Goal: Transaction & Acquisition: Purchase product/service

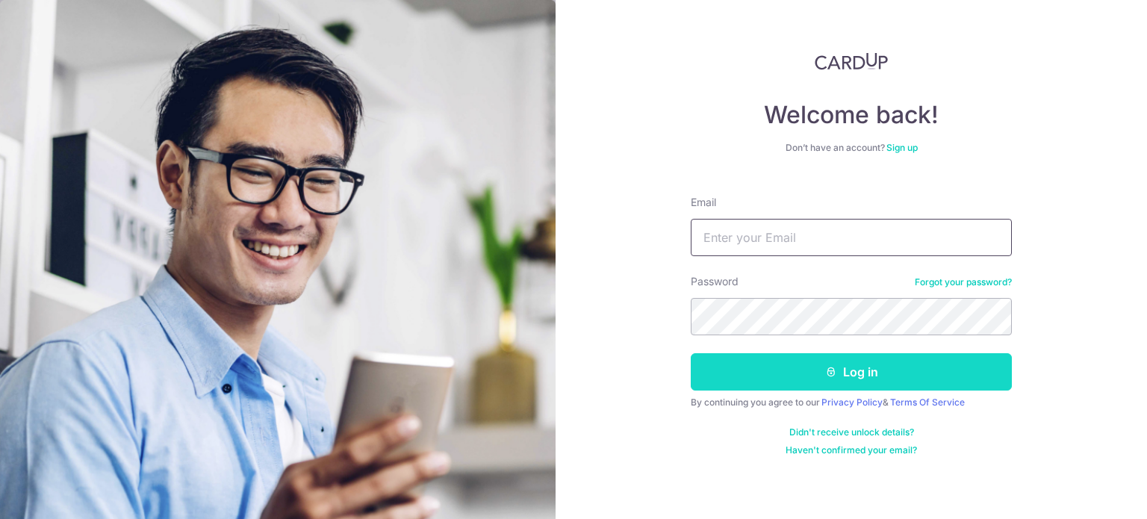
type input "suryawijaya@hotmail.com"
click at [829, 364] on button "Log in" at bounding box center [851, 371] width 321 height 37
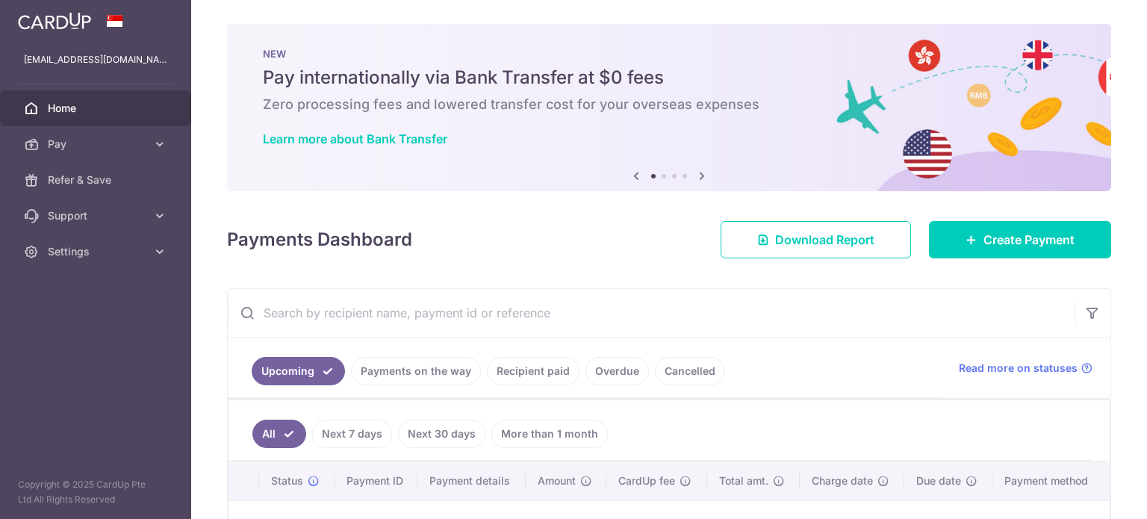
scroll to position [208, 0]
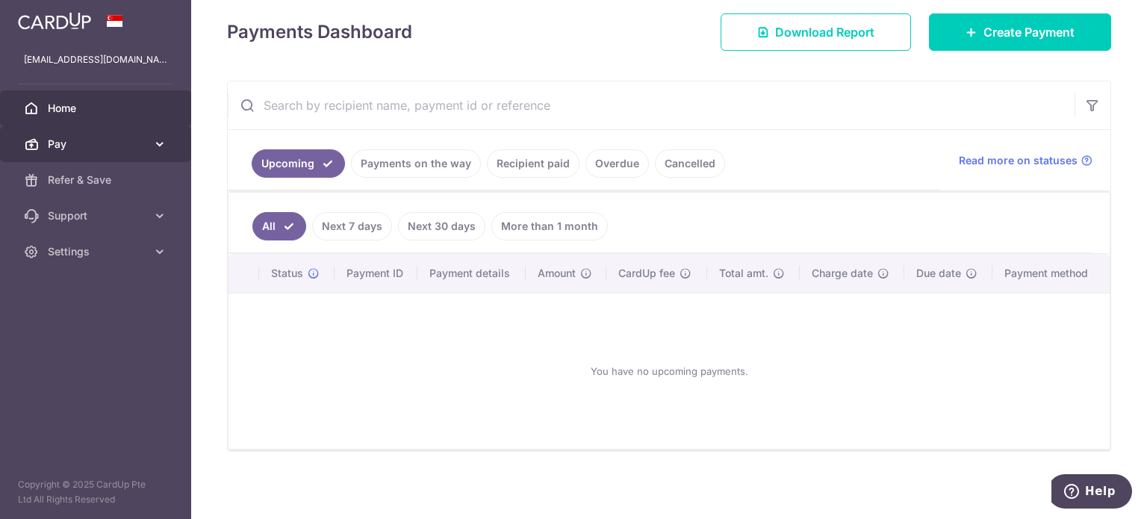
click at [131, 144] on span "Pay" at bounding box center [97, 144] width 99 height 15
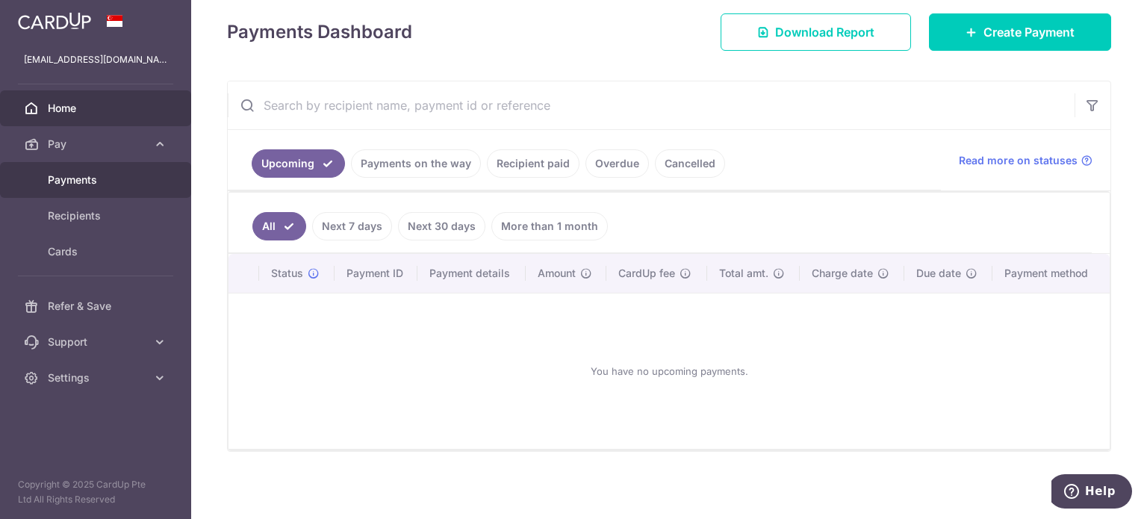
click at [81, 179] on span "Payments" at bounding box center [97, 180] width 99 height 15
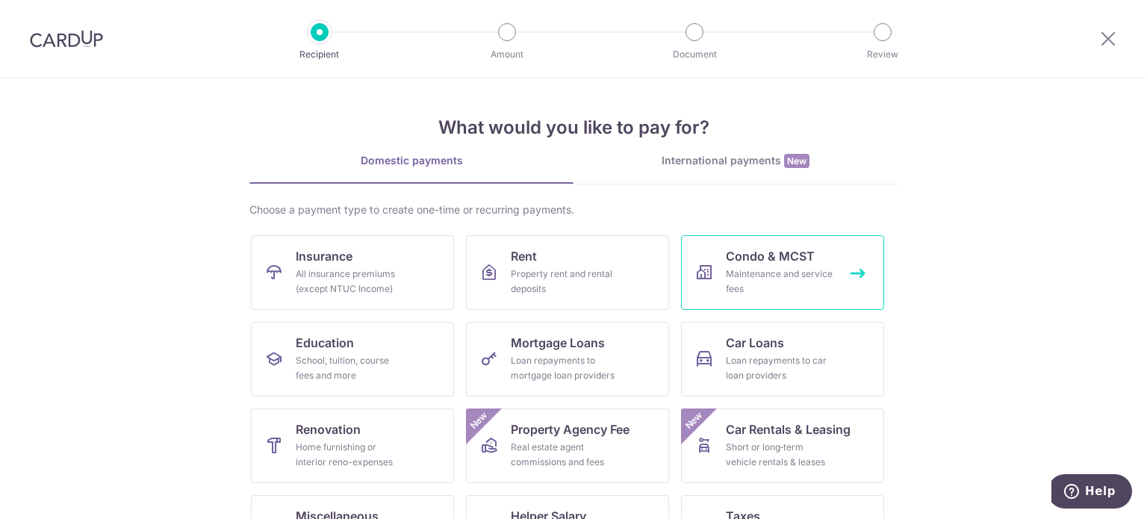
click at [816, 270] on div "Maintenance and service fees" at bounding box center [780, 282] width 108 height 30
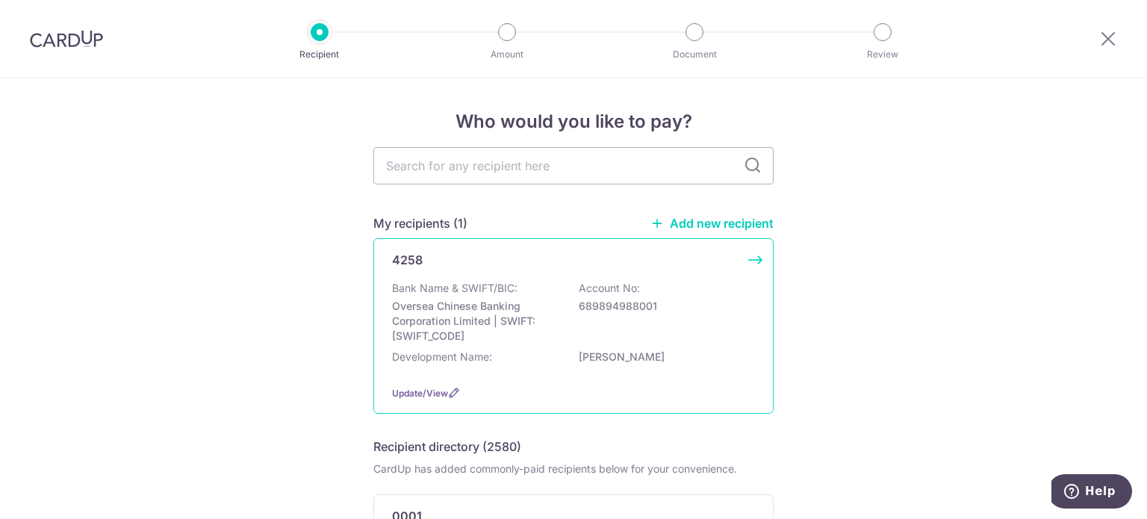
click at [748, 264] on div "4258 Bank Name & SWIFT/BIC: Oversea Chinese Banking Corporation Limited | SWIFT…" at bounding box center [573, 325] width 400 height 175
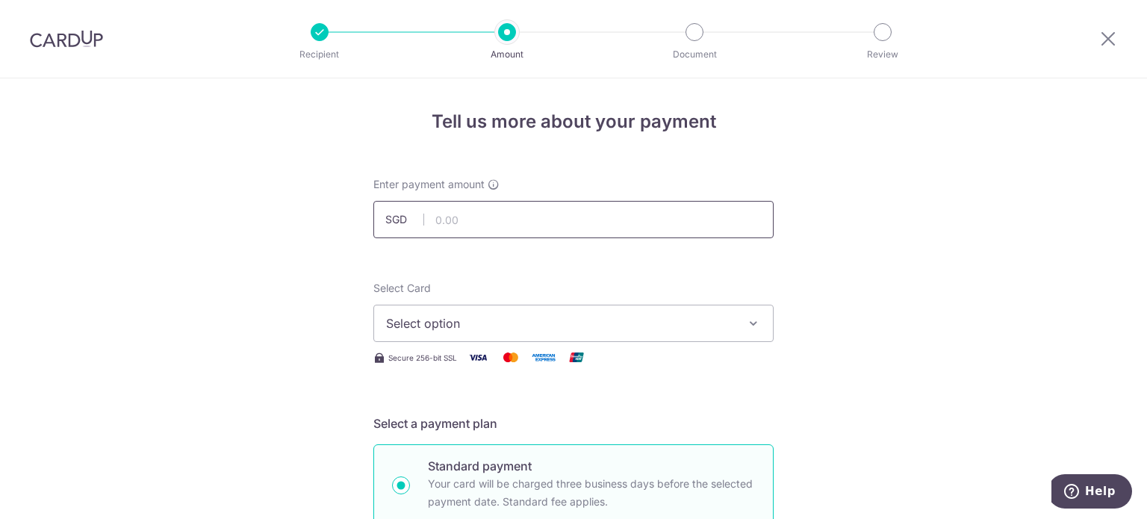
click at [479, 226] on input "text" at bounding box center [573, 219] width 400 height 37
type input "1,370.36"
click at [617, 323] on span "Select option" at bounding box center [560, 323] width 348 height 18
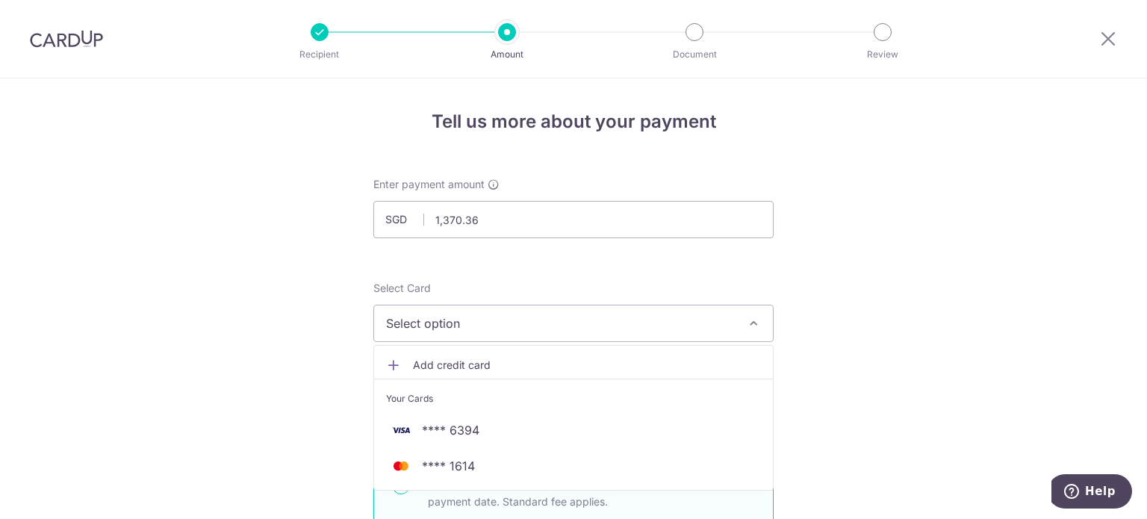
scroll to position [224, 0]
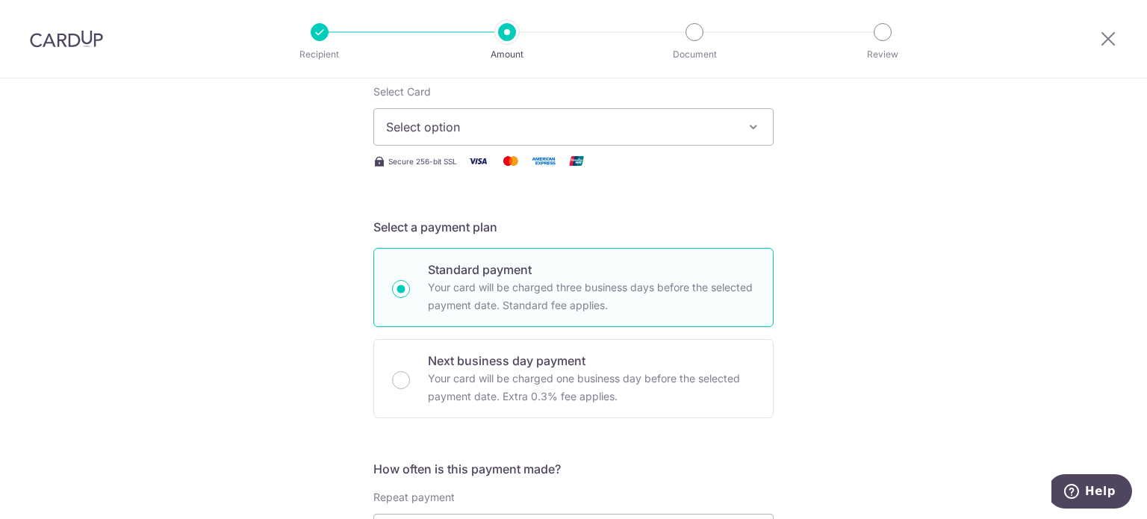
scroll to position [0, 0]
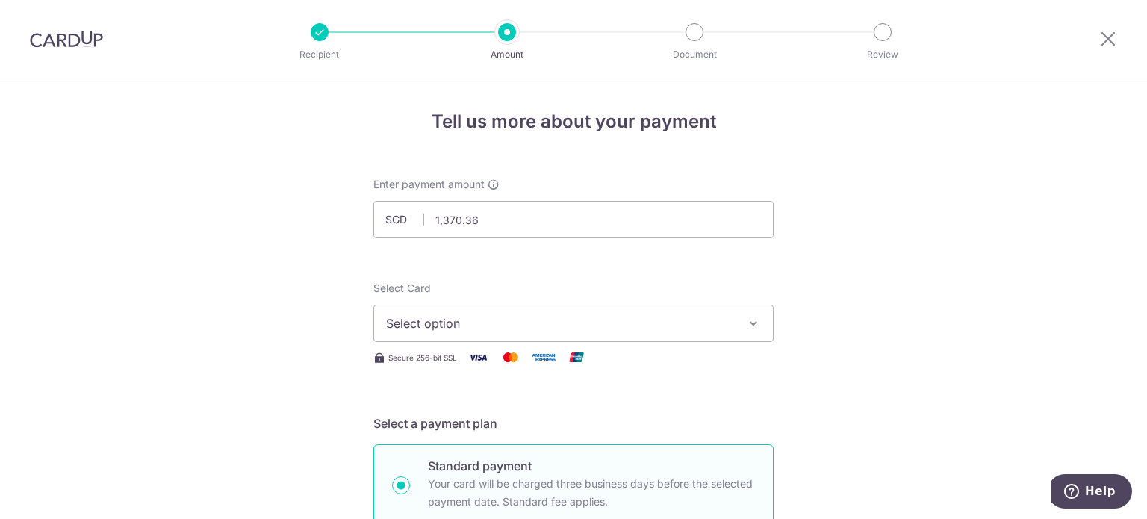
drag, startPoint x: 57, startPoint y: 35, endPoint x: 642, endPoint y: 65, distance: 586.2
click at [58, 35] on img at bounding box center [66, 39] width 73 height 18
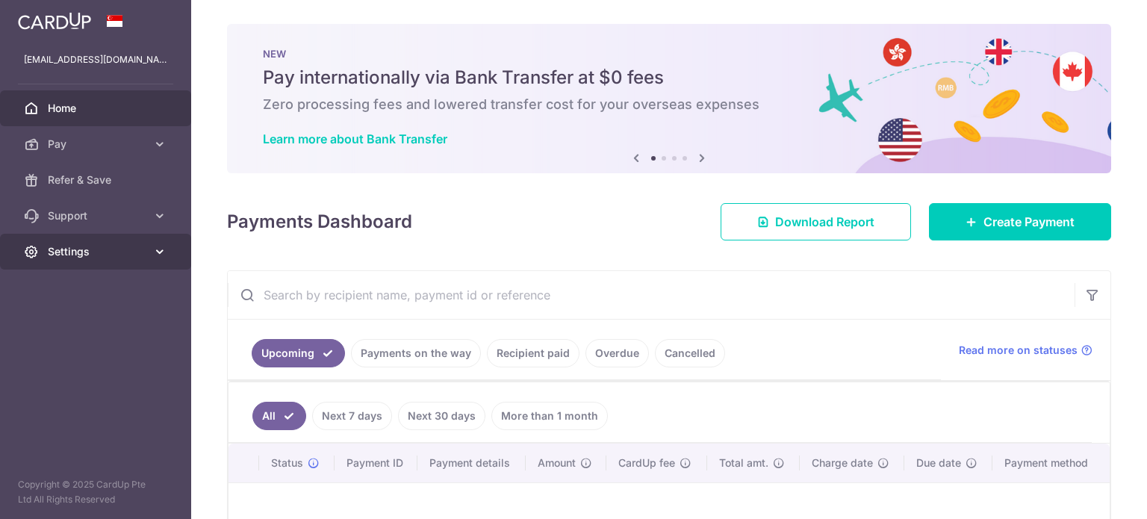
click at [122, 250] on span "Settings" at bounding box center [97, 251] width 99 height 15
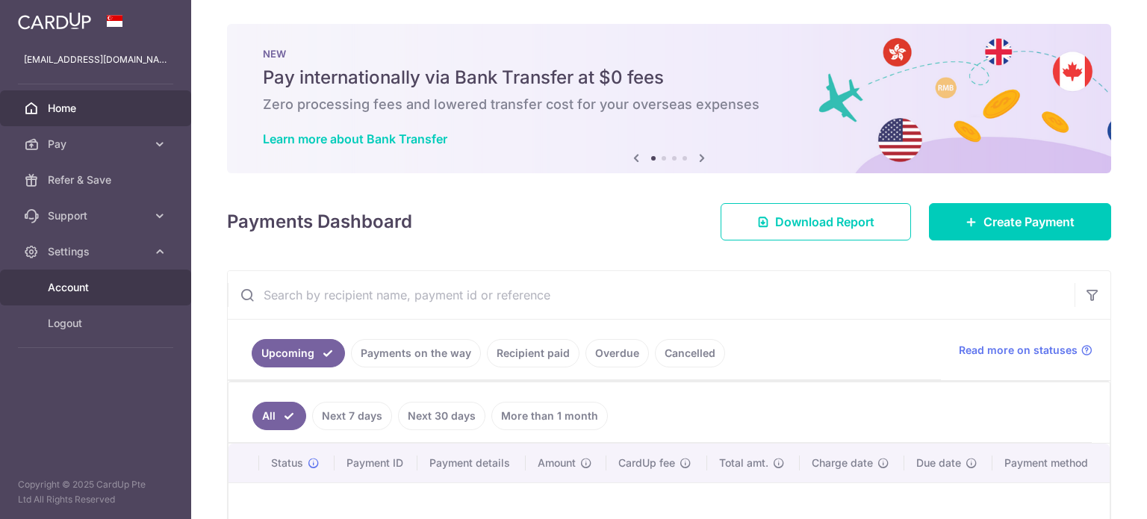
click at [84, 286] on span "Account" at bounding box center [97, 287] width 99 height 15
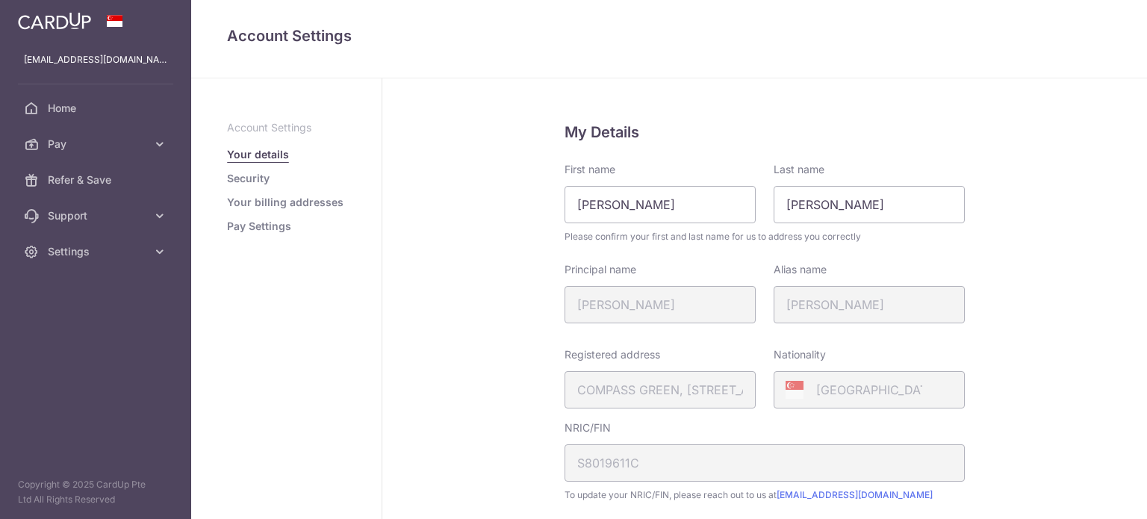
click at [630, 302] on div "Principal name MUHAMMAD SYA'BAN BIN MOHAMED ALI" at bounding box center [660, 292] width 191 height 61
click at [951, 306] on div "Alias name DON VIRT SURYAWIJAYA" at bounding box center [869, 292] width 191 height 61
click at [585, 398] on div "Registered address COMPASS GREEN, 104, TANAH MERAH BESAR ROAD, 10, 33, SINGAPOR…" at bounding box center [660, 377] width 191 height 61
click at [839, 398] on div "[GEOGRAPHIC_DATA]" at bounding box center [869, 389] width 191 height 37
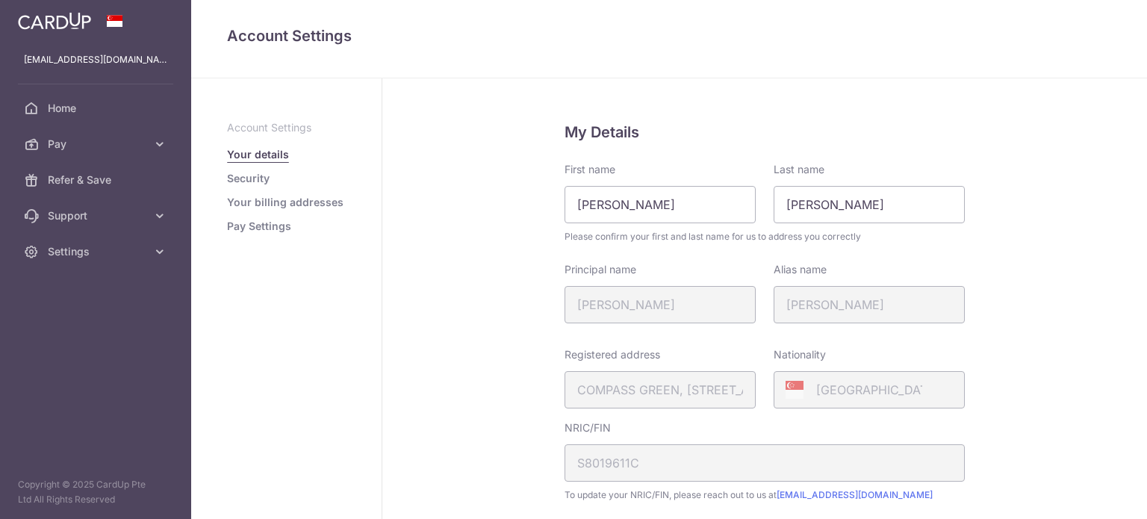
click at [278, 156] on link "Your details" at bounding box center [258, 154] width 62 height 15
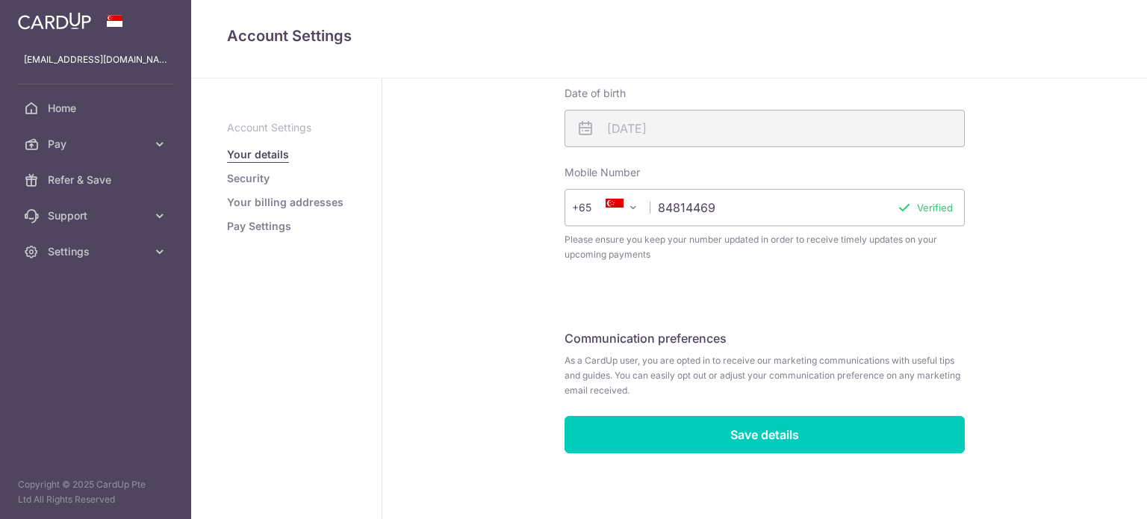
scroll to position [438, 0]
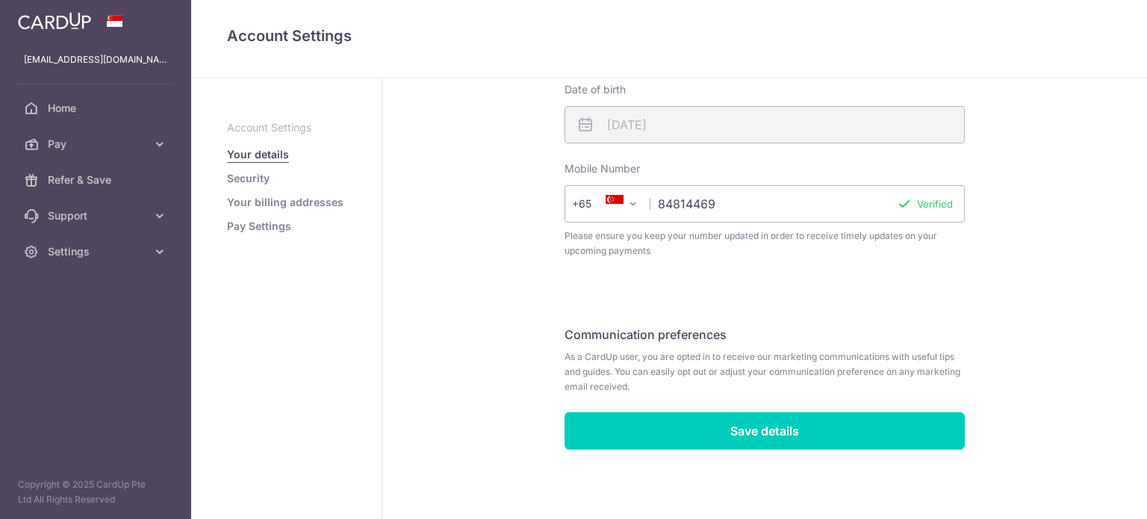
click at [247, 178] on link "Security" at bounding box center [248, 178] width 43 height 15
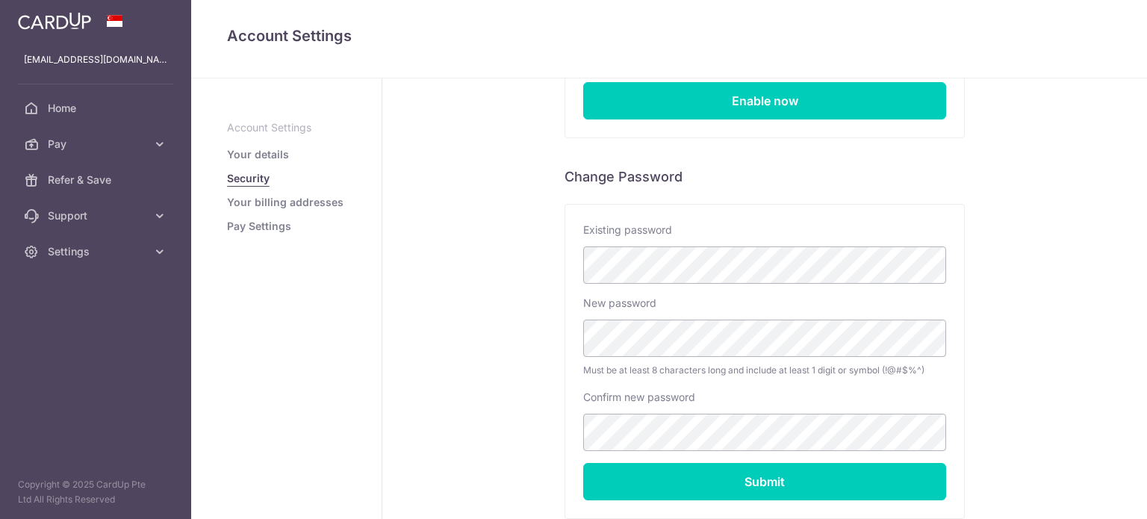
scroll to position [323, 0]
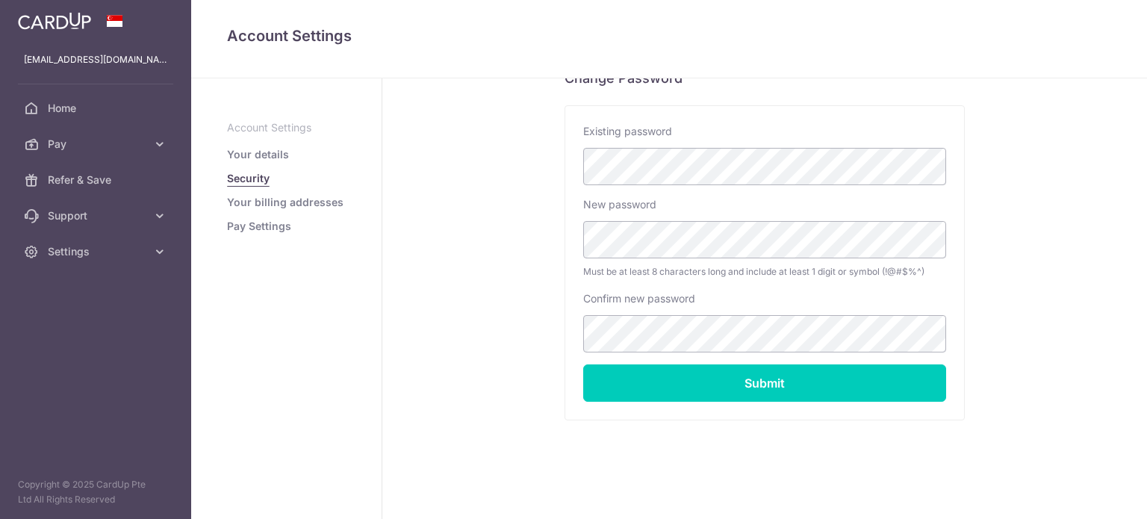
click at [259, 206] on link "Your billing addresses" at bounding box center [285, 202] width 116 height 15
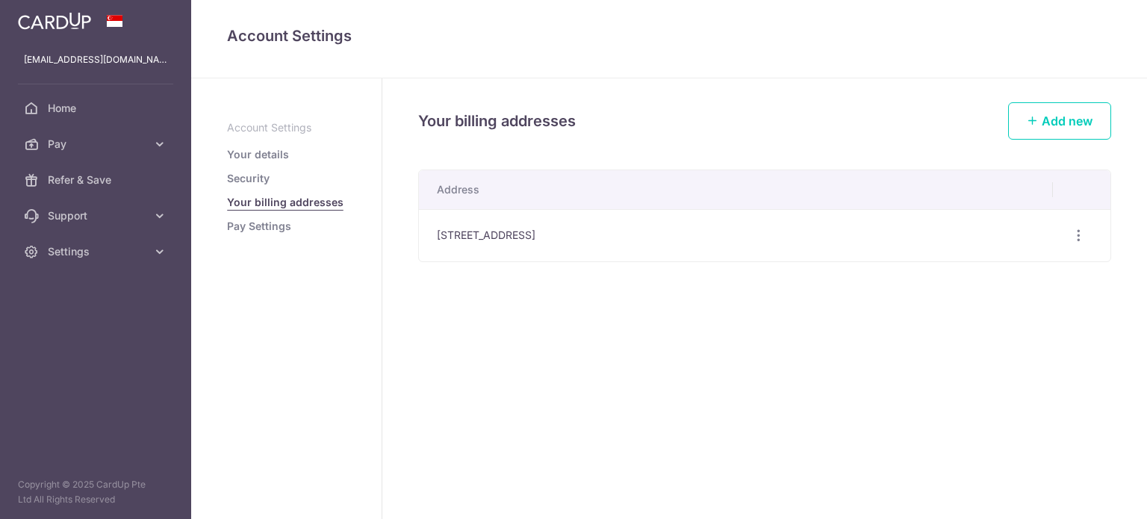
drag, startPoint x: 743, startPoint y: 429, endPoint x: 765, endPoint y: 393, distance: 41.9
click at [743, 422] on div "Your billing addresses Add new Address BLK 104, #10-33, Tanah Merah Besar Road,…" at bounding box center [764, 298] width 765 height 441
click at [1072, 232] on icon "button" at bounding box center [1079, 236] width 16 height 16
click at [1031, 279] on span "Edit address" at bounding box center [1029, 277] width 102 height 18
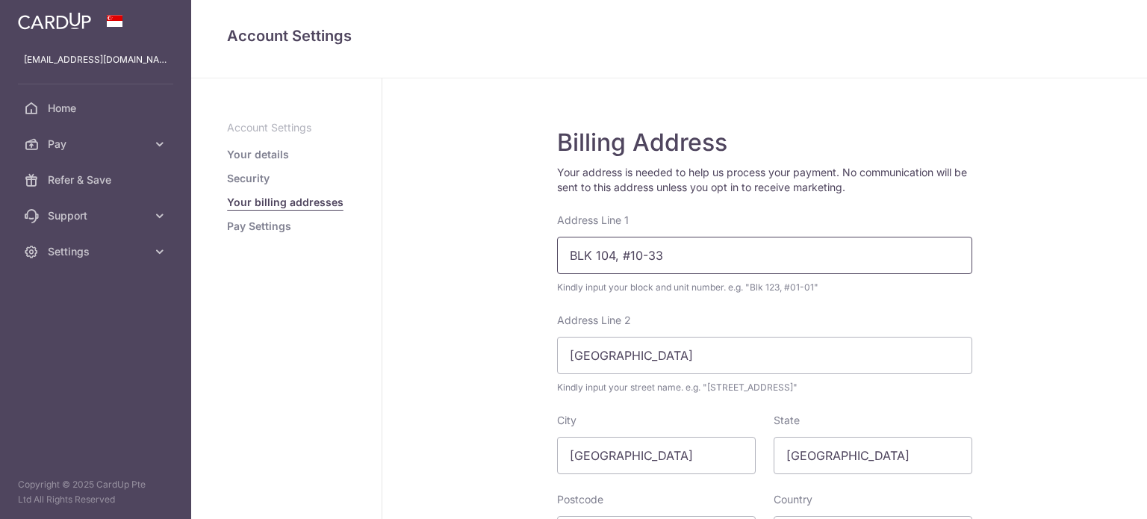
drag, startPoint x: 698, startPoint y: 260, endPoint x: 678, endPoint y: 261, distance: 20.2
click at [686, 260] on input "BLK 104, #10-33" at bounding box center [764, 255] width 415 height 37
drag, startPoint x: 691, startPoint y: 252, endPoint x: 395, endPoint y: 267, distance: 296.1
click at [392, 267] on div "Billing Address Your address is needed to help us process your payment. No comm…" at bounding box center [764, 387] width 765 height 618
type input "13 Pasir Ris Link"
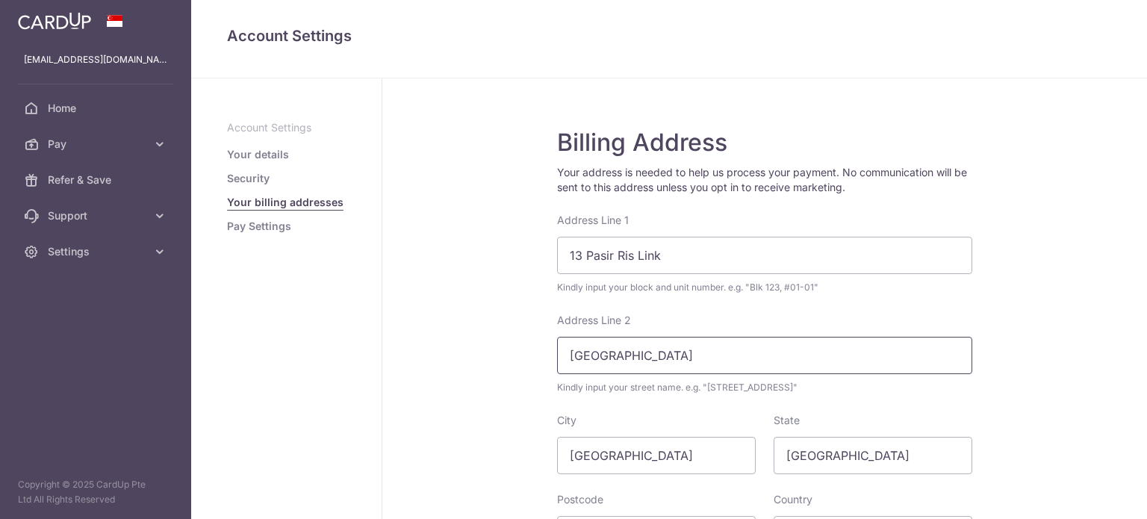
drag, startPoint x: 723, startPoint y: 364, endPoint x: 508, endPoint y: 329, distance: 217.9
click at [520, 339] on div "Billing Address Your address is needed to help us process your payment. No comm…" at bounding box center [764, 387] width 765 height 618
type input ")"
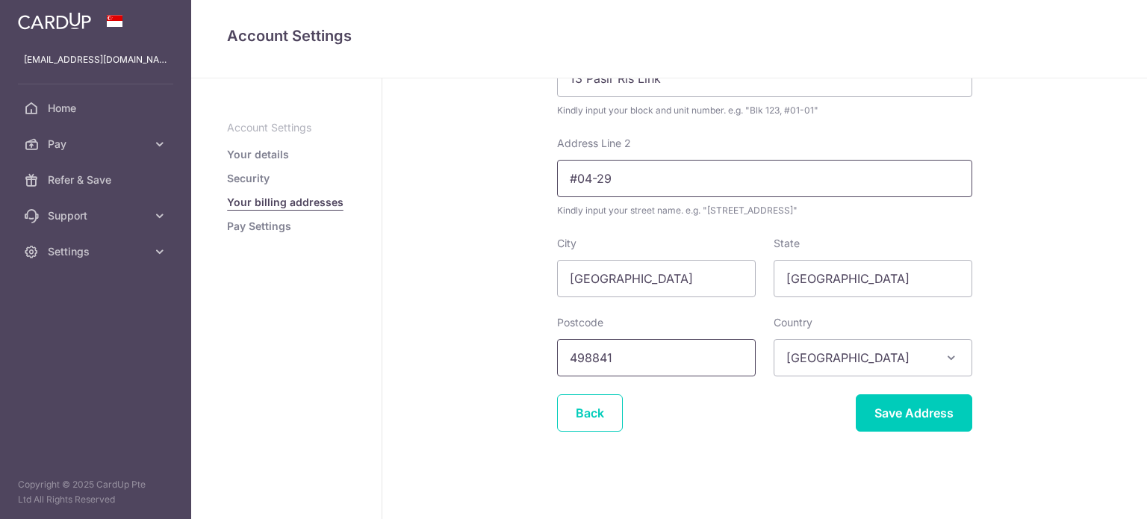
type input "#04-29"
drag, startPoint x: 645, startPoint y: 358, endPoint x: 495, endPoint y: 334, distance: 152.0
click at [510, 343] on div "Billing Address Your address is needed to help us process your payment. No comm…" at bounding box center [764, 210] width 765 height 618
type input "518181"
click at [914, 411] on input "Save Address" at bounding box center [914, 412] width 116 height 37
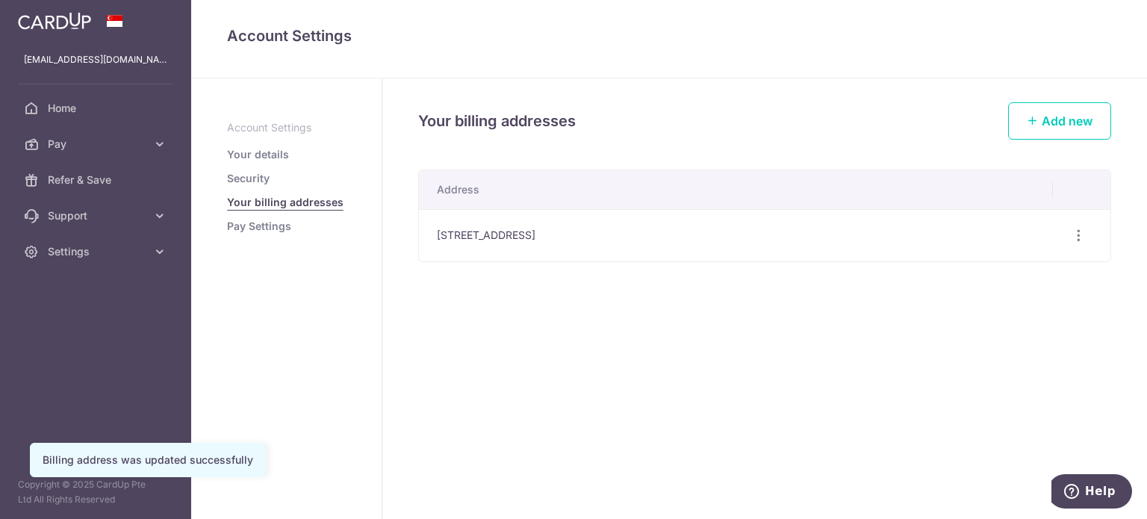
drag, startPoint x: 0, startPoint y: 0, endPoint x: 696, endPoint y: 364, distance: 785.3
click at [695, 364] on div "Your billing addresses Add new Address 13 Pasir Ris Link, #04-29, Singapore, Si…" at bounding box center [764, 298] width 765 height 441
click at [267, 128] on p "Account Settings" at bounding box center [286, 127] width 119 height 15
click at [257, 155] on link "Your details" at bounding box center [258, 154] width 62 height 15
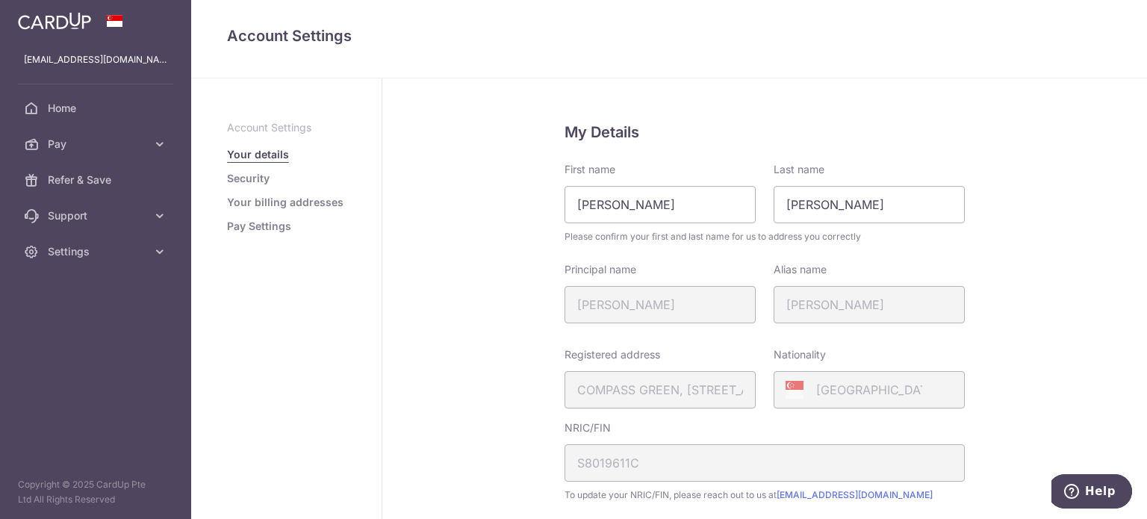
click at [692, 379] on div "Registered address COMPASS GREEN, 104, TANAH MERAH BESAR ROAD, 10, 33, SINGAPOR…" at bounding box center [660, 377] width 191 height 61
click at [797, 385] on icon at bounding box center [795, 390] width 18 height 18
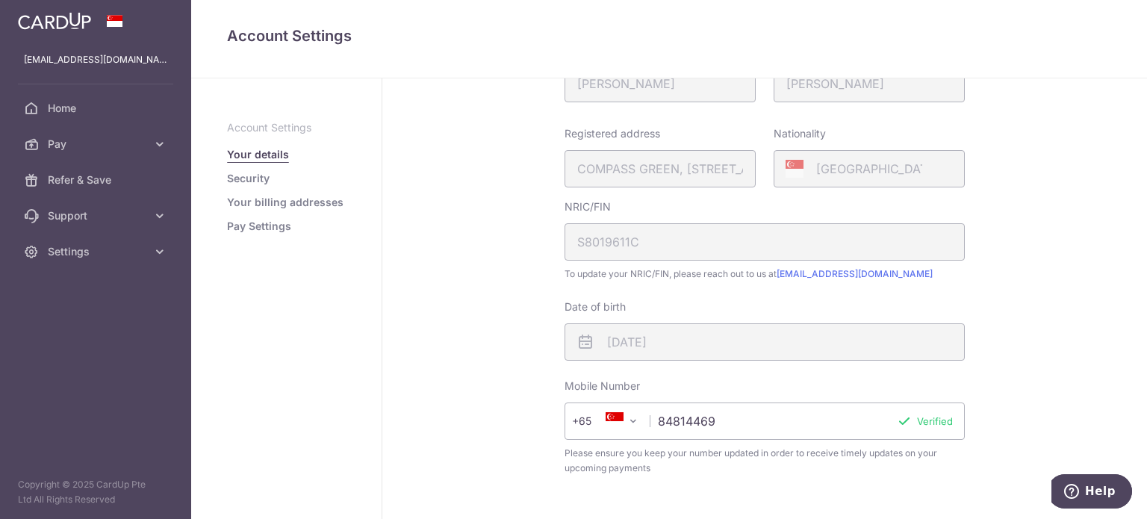
scroll to position [224, 0]
click at [624, 244] on div "NRIC/FIN S8019611C" at bounding box center [765, 226] width 400 height 61
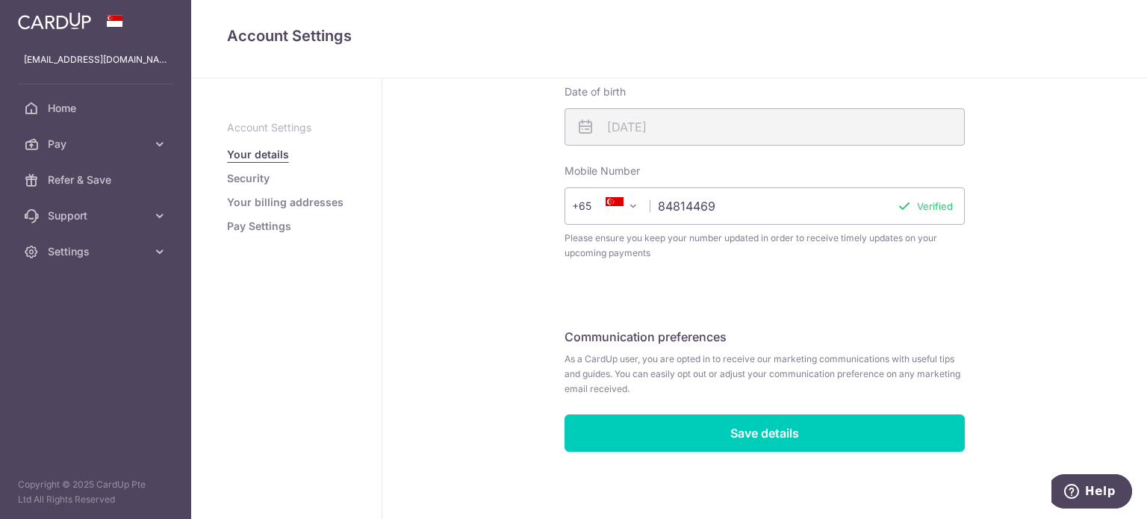
scroll to position [438, 0]
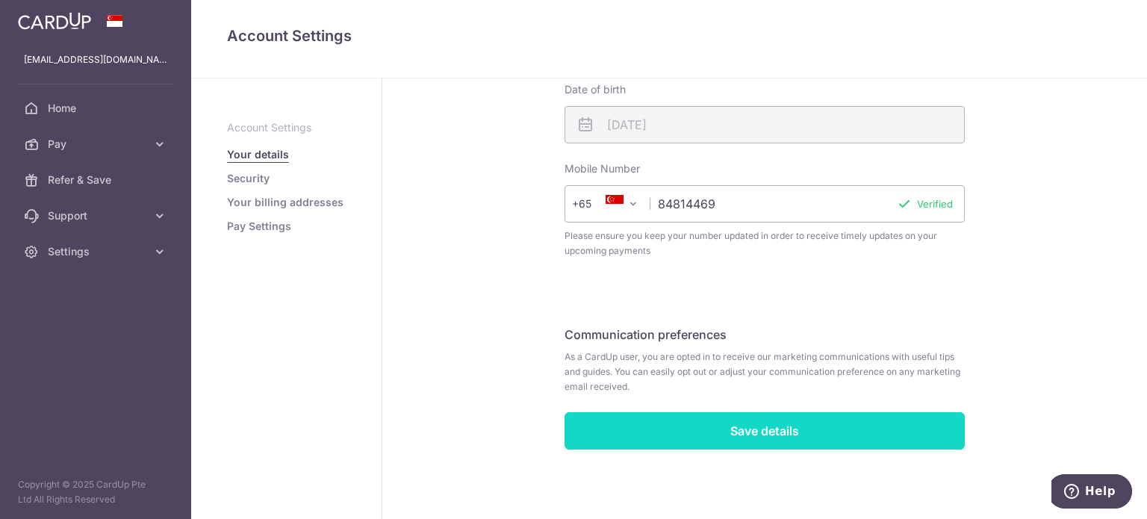
click at [691, 430] on input "Save details" at bounding box center [765, 430] width 400 height 37
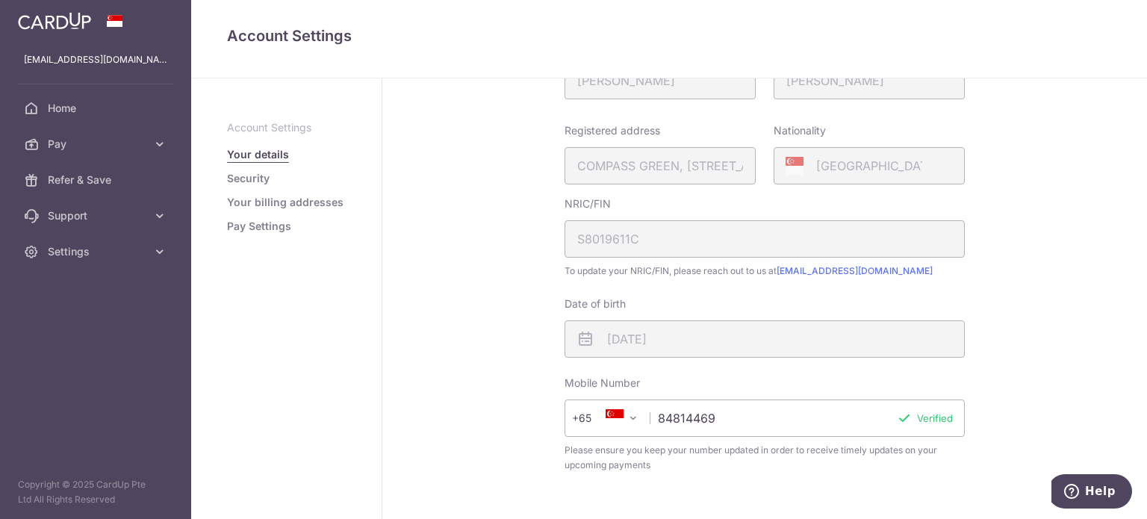
click at [257, 232] on link "Pay Settings" at bounding box center [259, 226] width 64 height 15
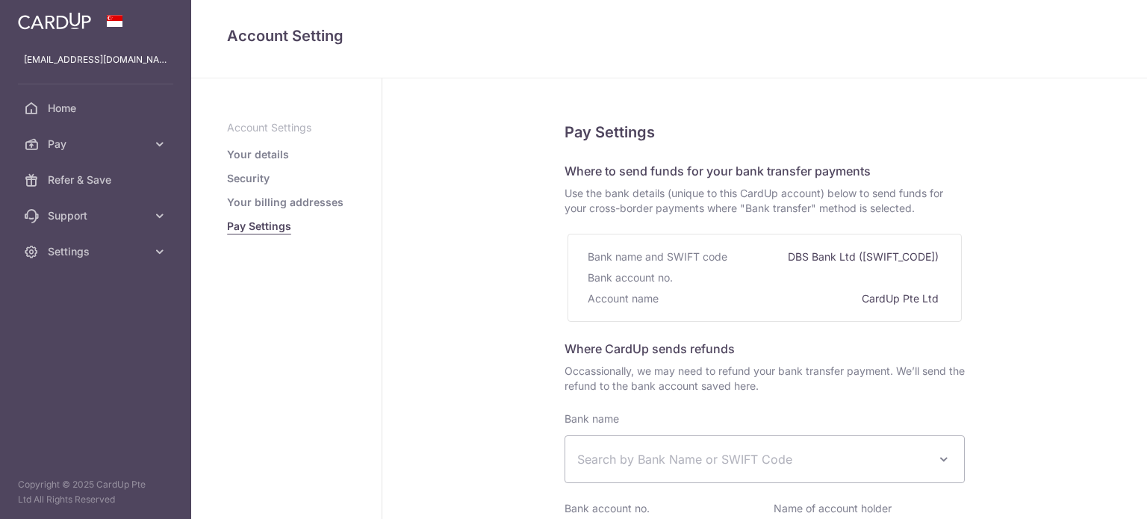
select select
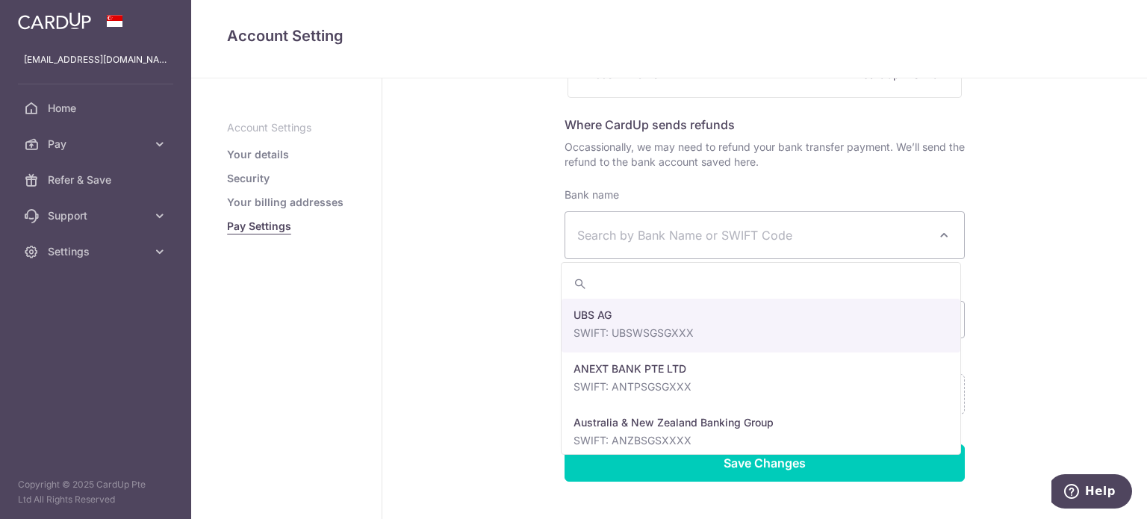
click at [942, 233] on span at bounding box center [944, 235] width 18 height 18
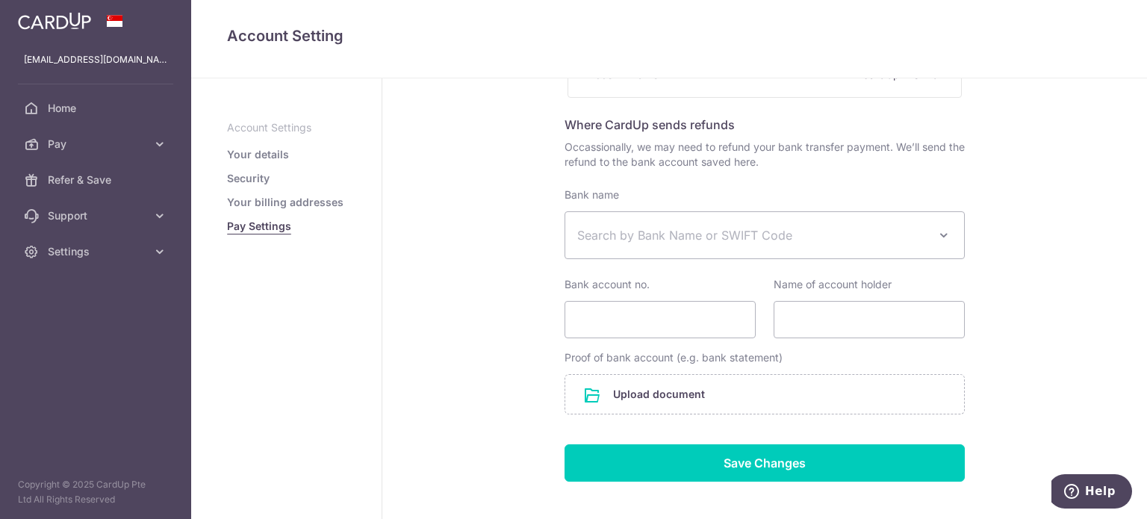
click at [942, 233] on span at bounding box center [944, 235] width 18 height 18
click at [711, 235] on span "Search by Bank Name or SWIFT Code" at bounding box center [752, 235] width 351 height 18
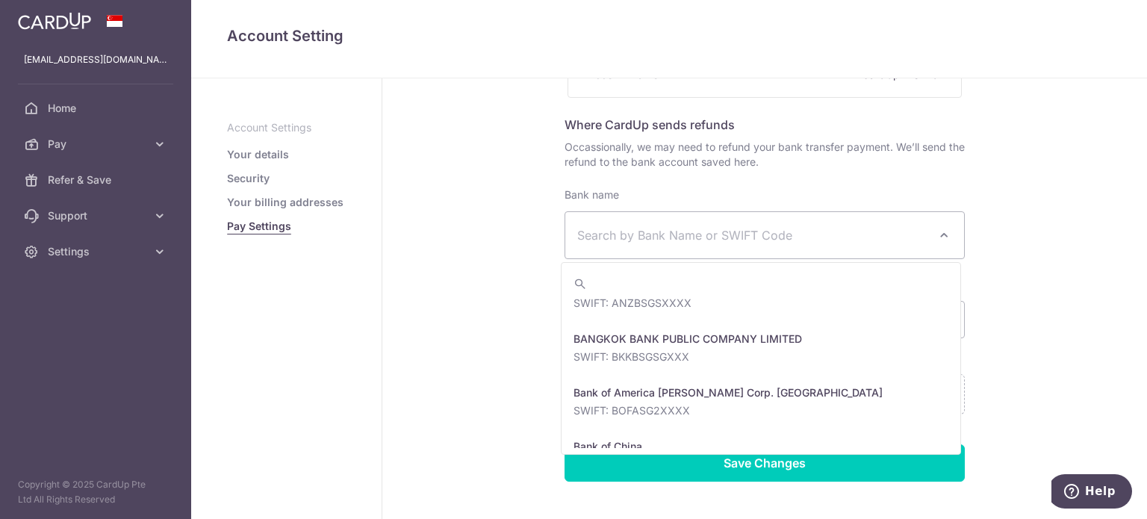
scroll to position [0, 0]
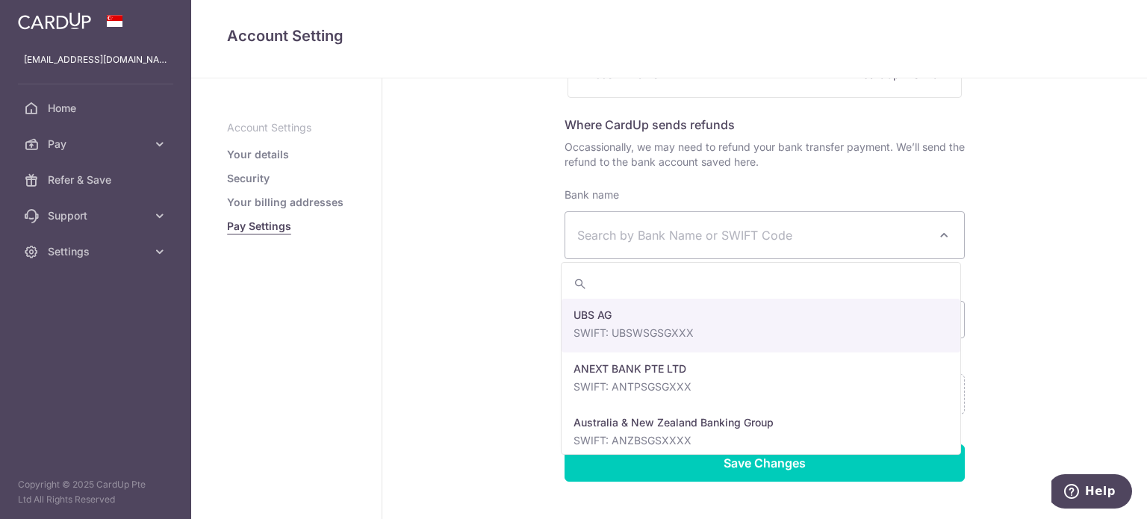
click at [703, 246] on span "Search by Bank Name or SWIFT Code" at bounding box center [764, 235] width 399 height 46
click at [702, 239] on span "Search by Bank Name or SWIFT Code" at bounding box center [752, 235] width 351 height 18
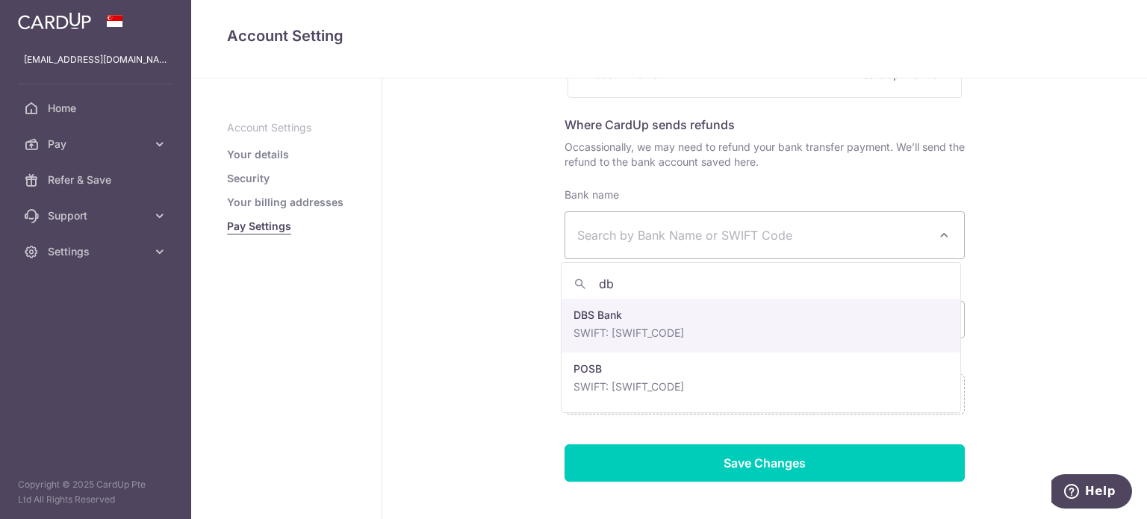
type input "db"
select select "6"
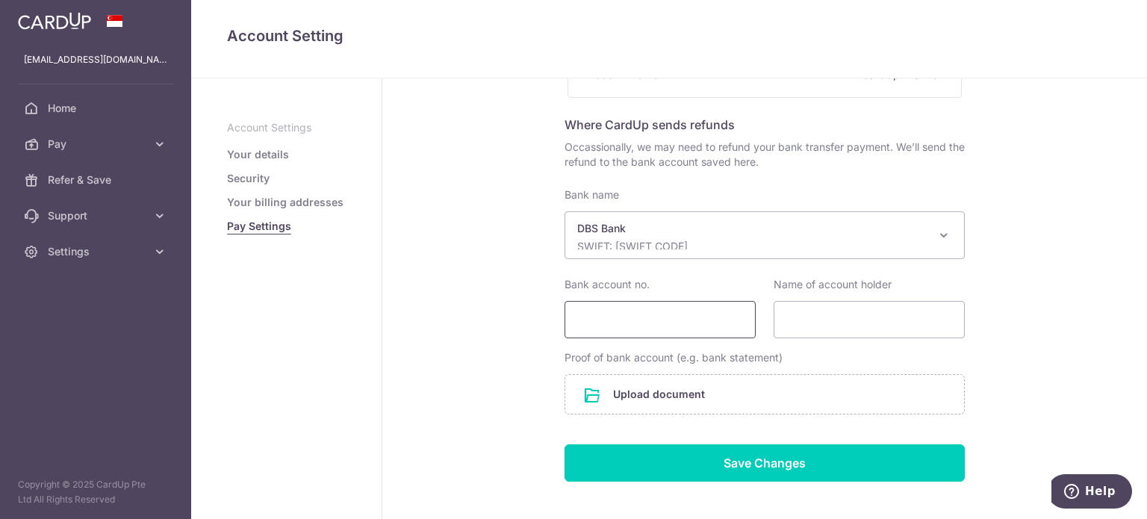
click at [667, 327] on input "Bank account no." at bounding box center [660, 319] width 191 height 37
click at [142, 257] on span "Settings" at bounding box center [97, 251] width 99 height 15
click at [84, 284] on span "Account" at bounding box center [97, 287] width 99 height 15
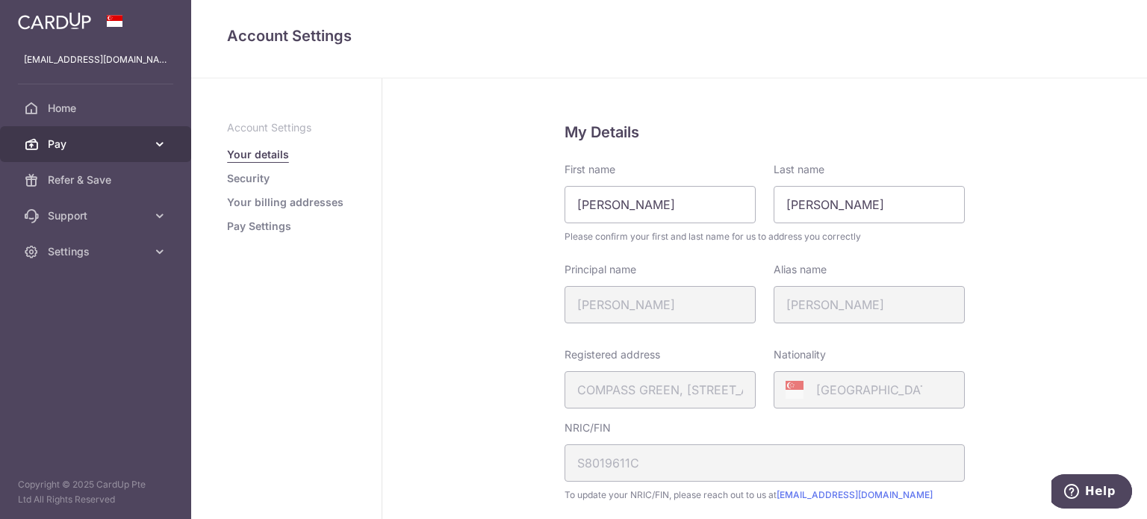
click at [66, 143] on span "Pay" at bounding box center [97, 144] width 99 height 15
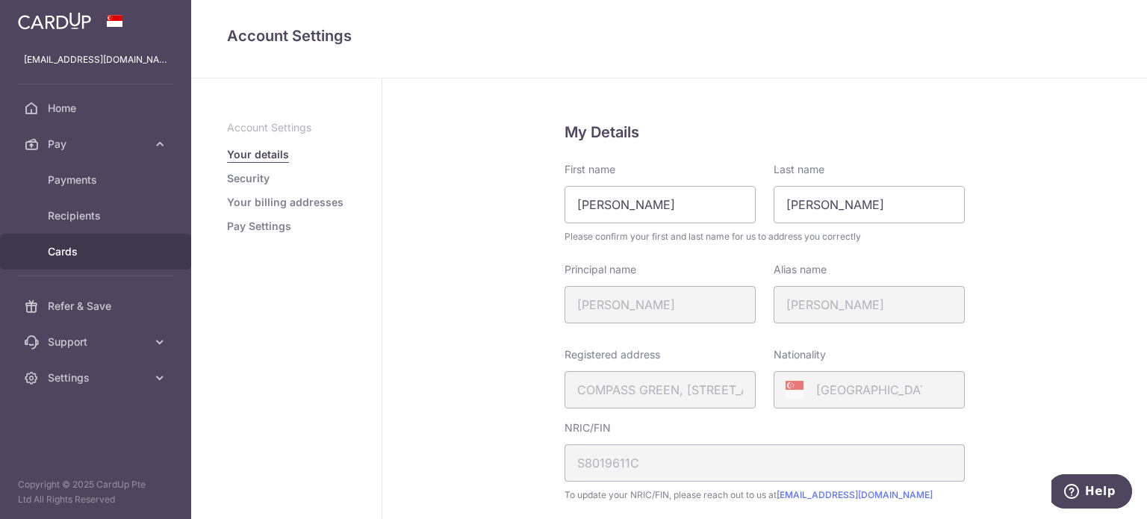
click at [63, 249] on span "Cards" at bounding box center [97, 251] width 99 height 15
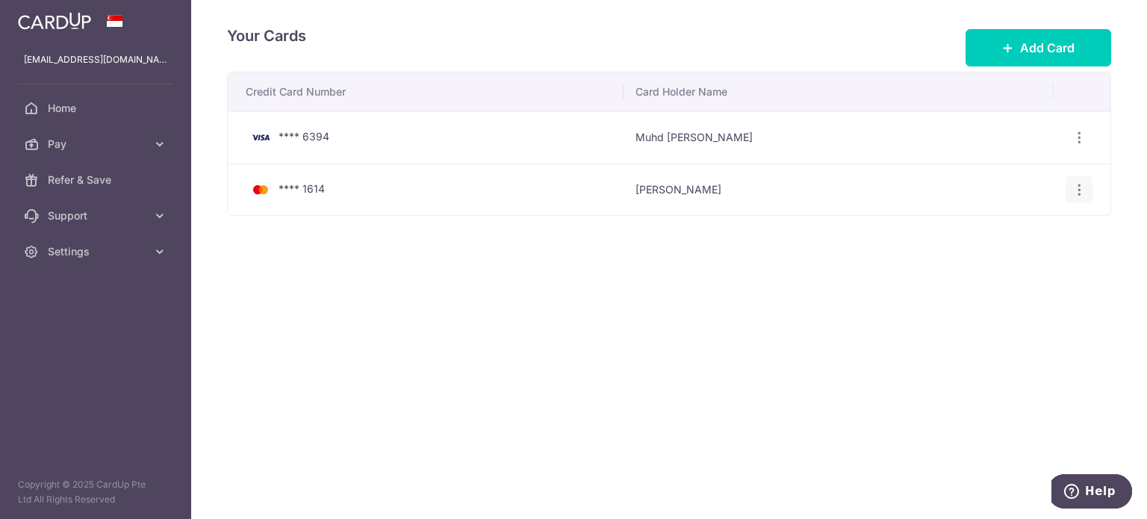
click at [1083, 190] on icon "button" at bounding box center [1080, 190] width 16 height 16
click at [1005, 267] on span "Delete" at bounding box center [1029, 267] width 102 height 18
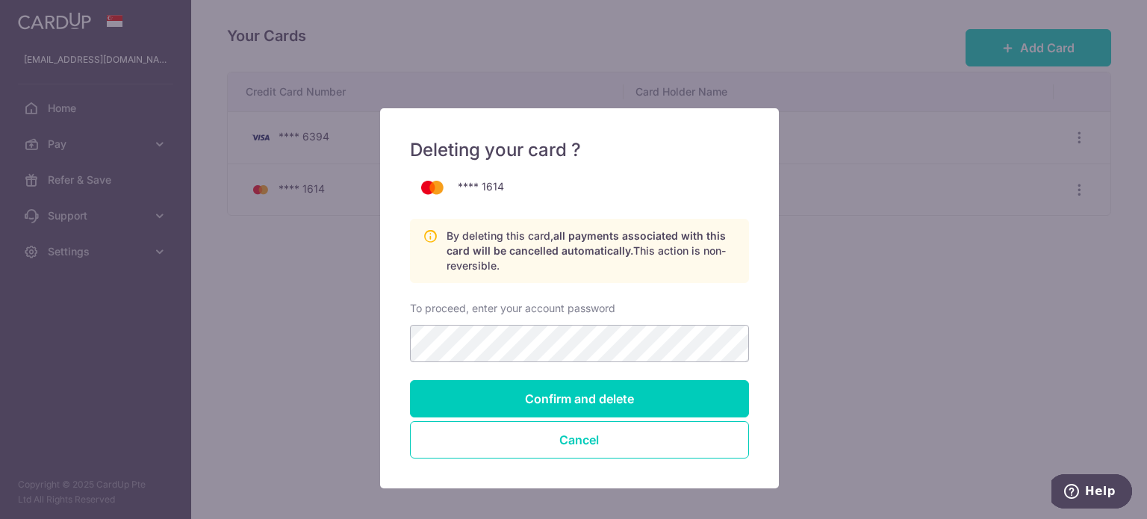
click at [620, 291] on form "**** 1614 By deleting this card, all payments associated with this card will be…" at bounding box center [579, 316] width 339 height 285
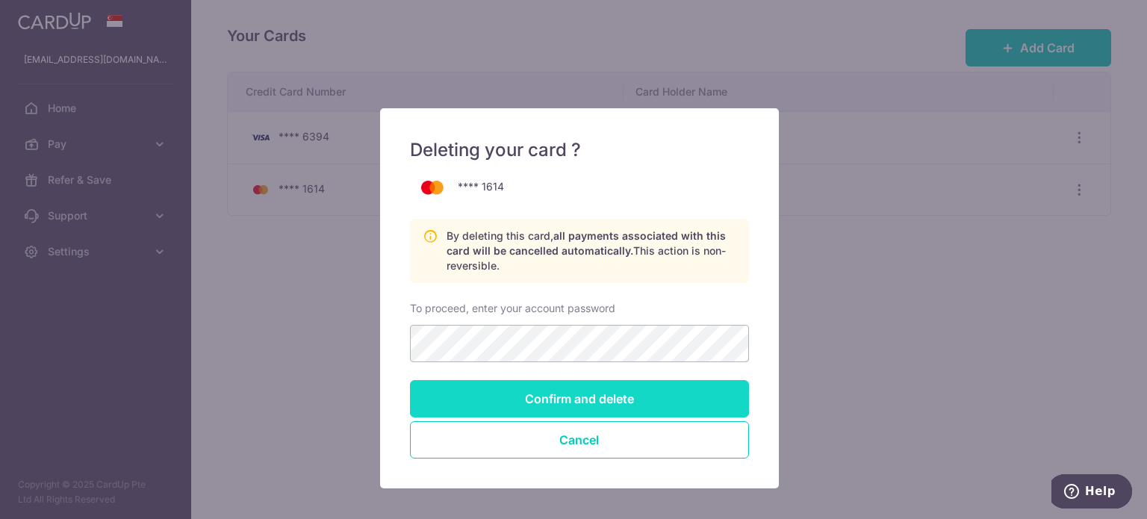
click at [532, 400] on input "Confirm and delete" at bounding box center [579, 398] width 339 height 37
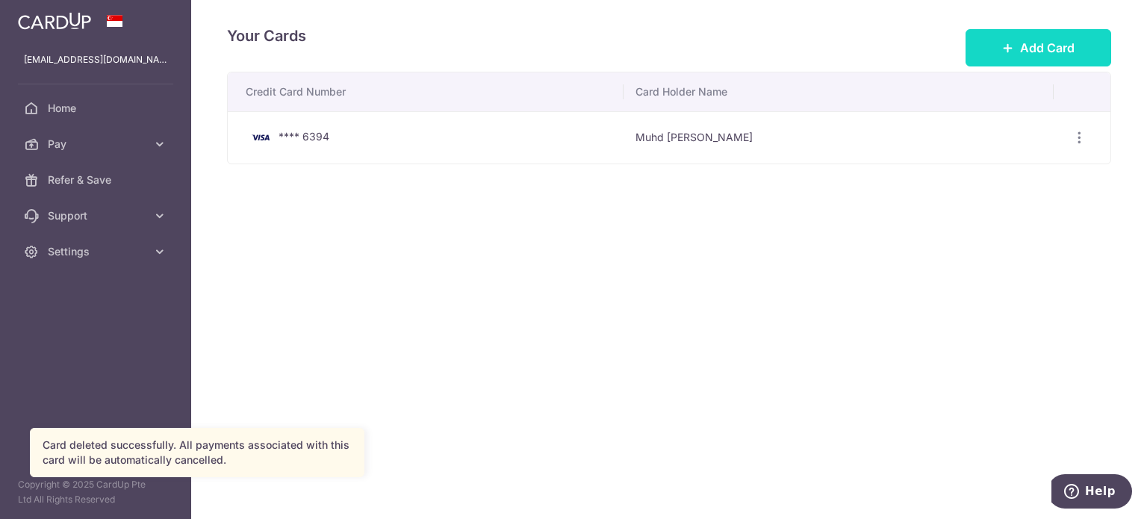
click at [1028, 55] on span "Add Card" at bounding box center [1047, 48] width 55 height 18
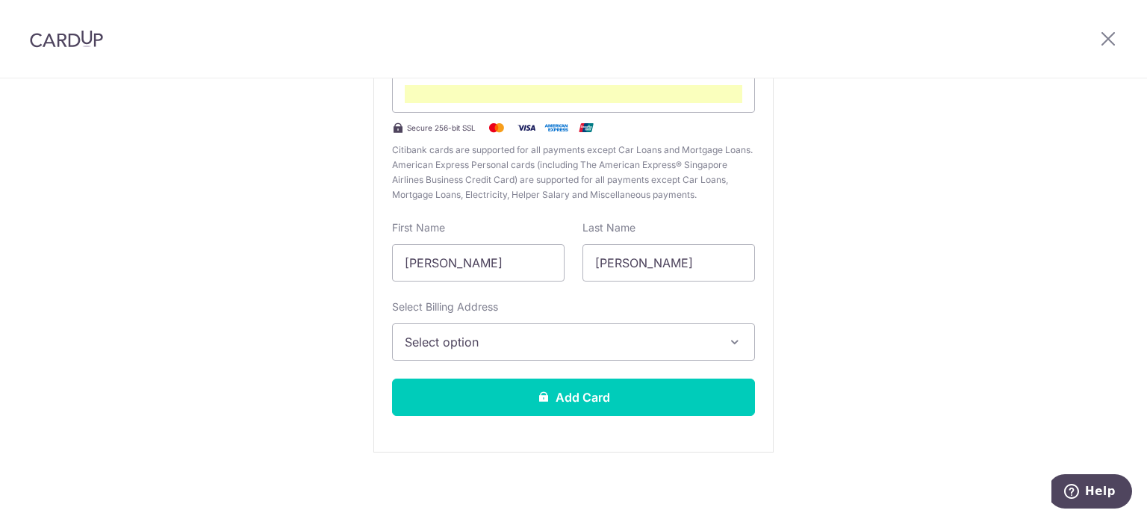
scroll to position [185, 0]
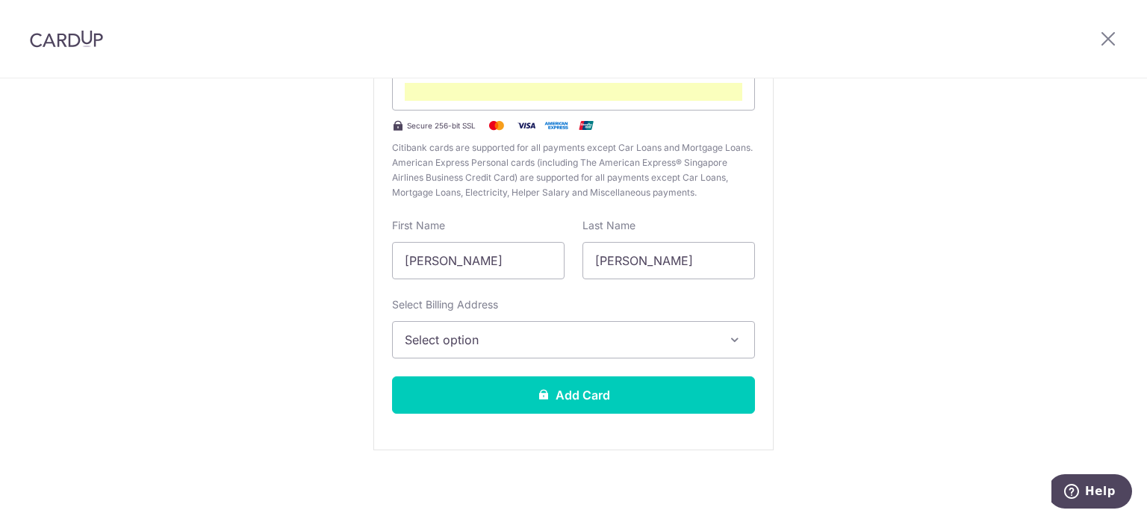
click at [472, 338] on span "Select option" at bounding box center [560, 340] width 311 height 18
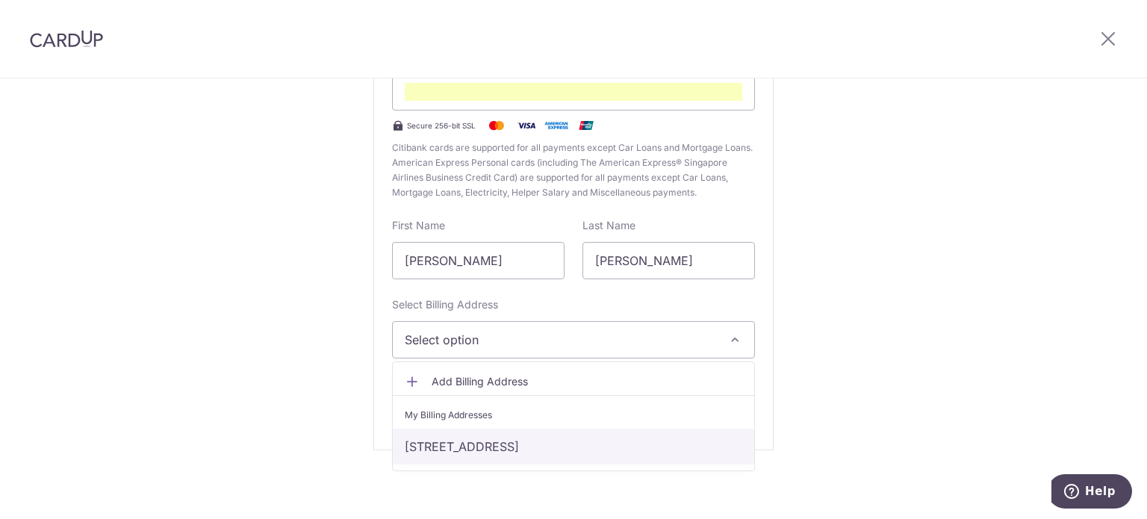
click at [491, 446] on link "[STREET_ADDRESS]" at bounding box center [573, 447] width 361 height 36
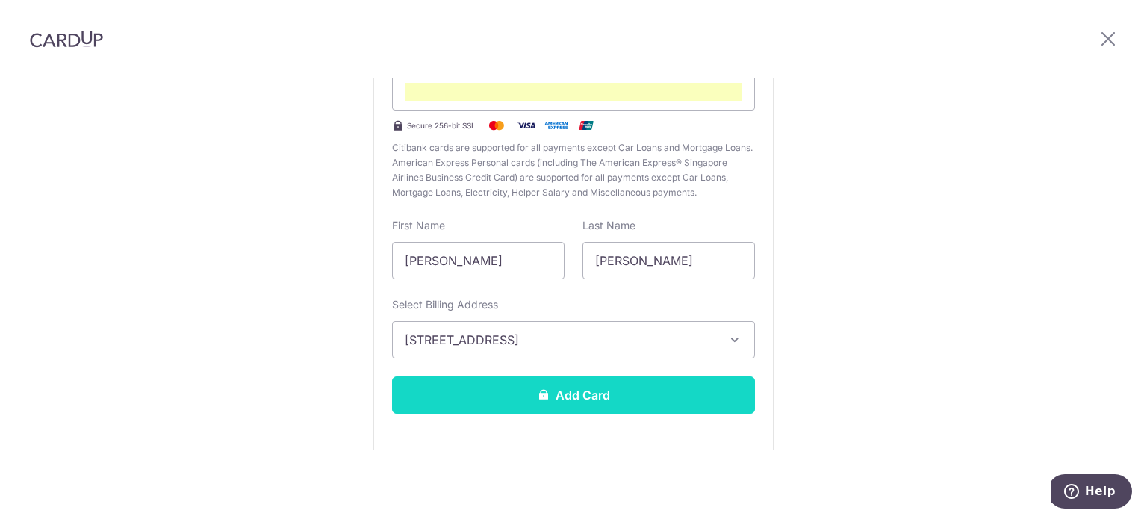
click at [558, 394] on button "Add Card" at bounding box center [573, 394] width 363 height 37
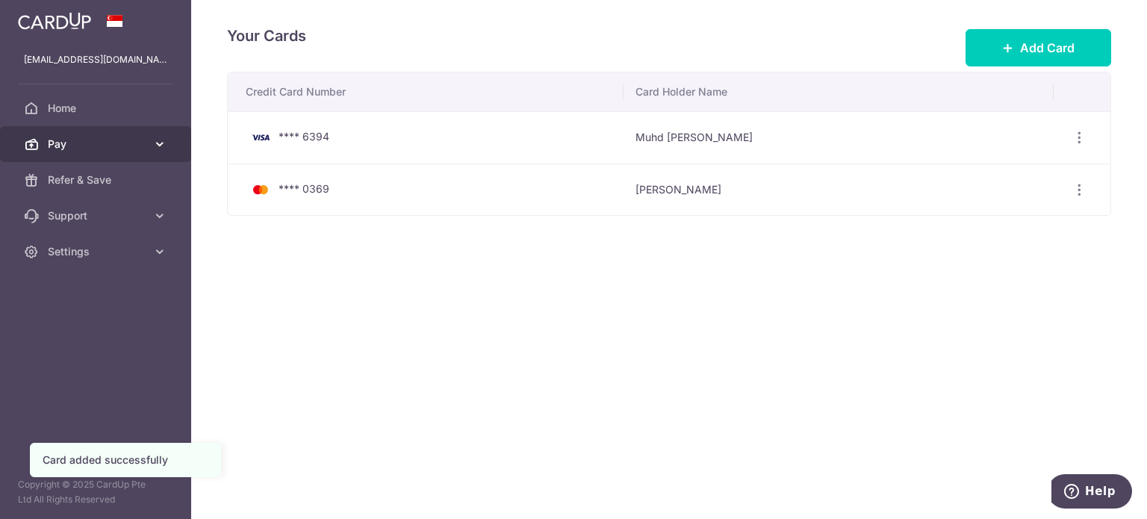
click at [105, 140] on span "Pay" at bounding box center [97, 144] width 99 height 15
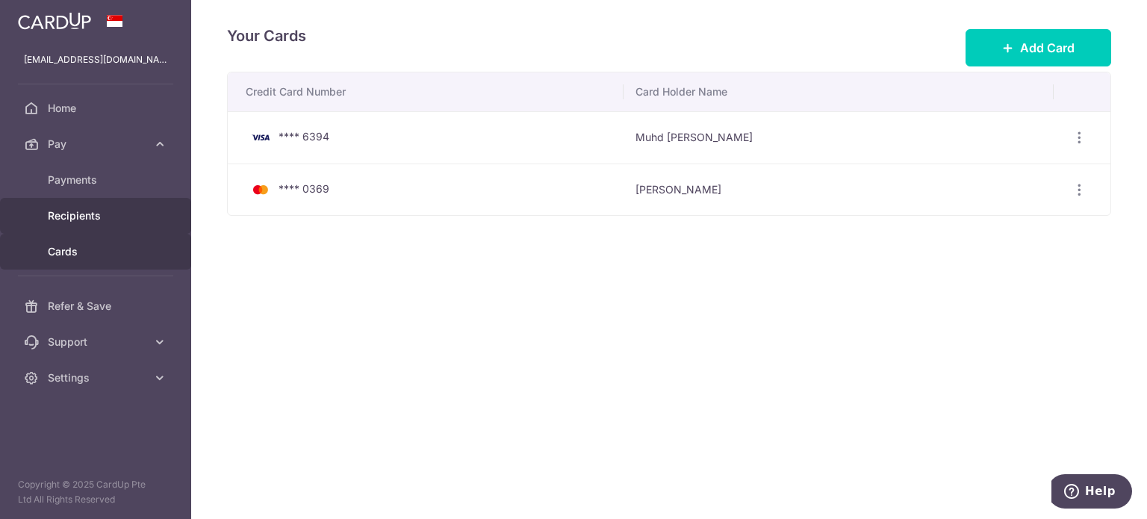
click at [78, 214] on span "Recipients" at bounding box center [97, 215] width 99 height 15
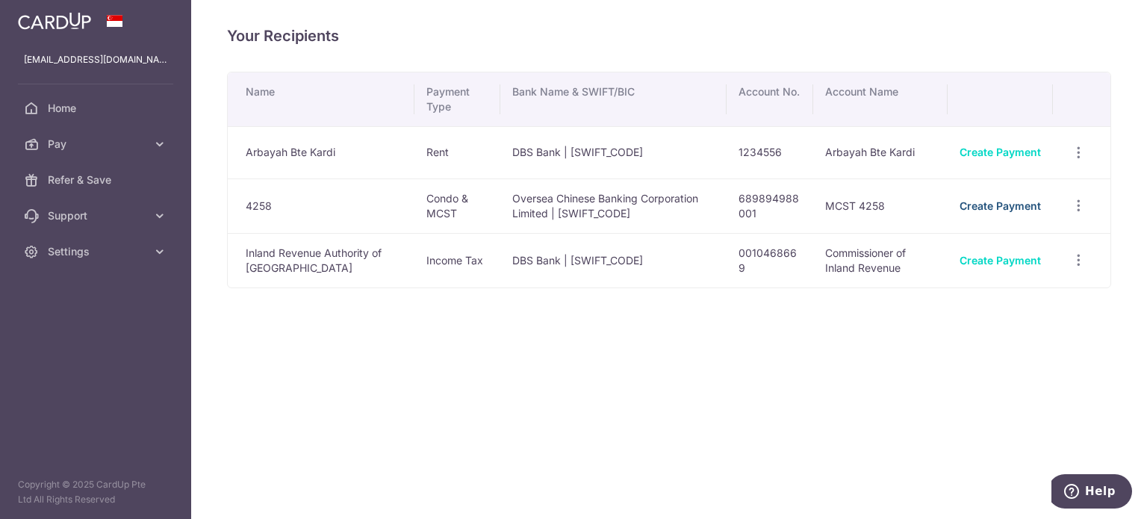
click at [1016, 205] on link "Create Payment" at bounding box center [1000, 205] width 81 height 13
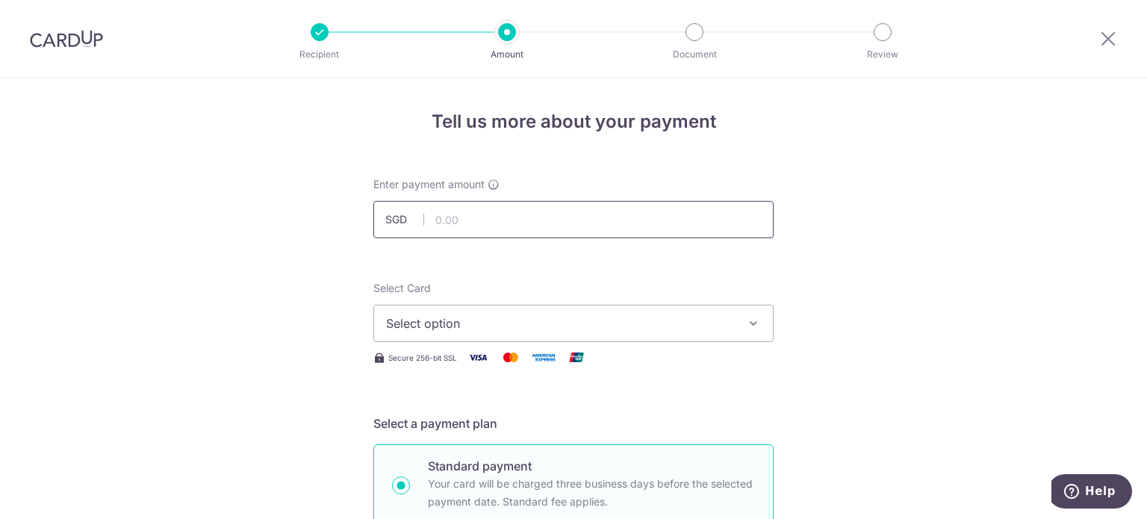
click at [538, 223] on input "text" at bounding box center [573, 219] width 400 height 37
type input "1,370.36"
click at [609, 305] on button "Select option" at bounding box center [573, 323] width 400 height 37
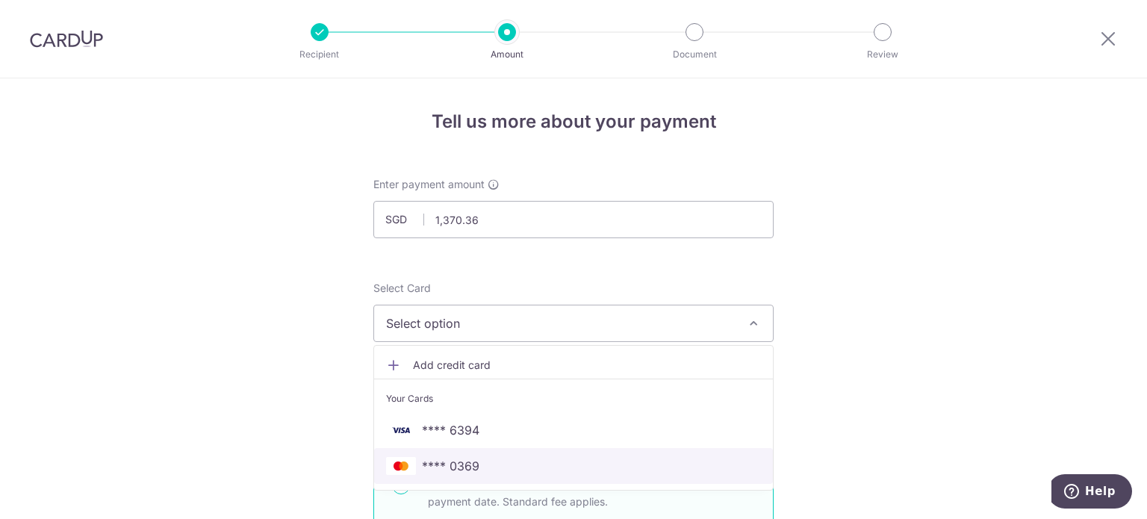
click at [453, 462] on span "**** 0369" at bounding box center [451, 466] width 58 height 18
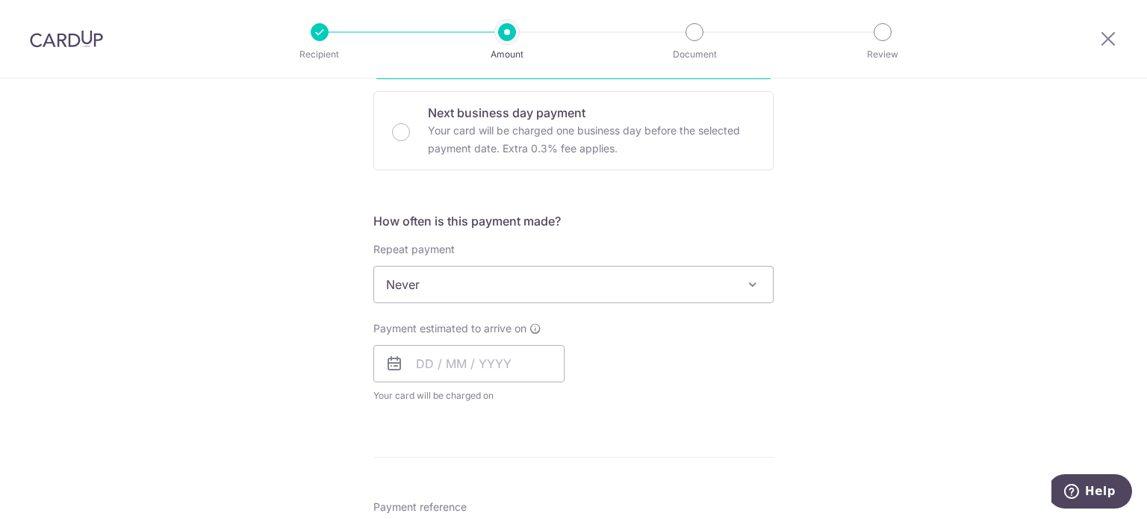
scroll to position [448, 0]
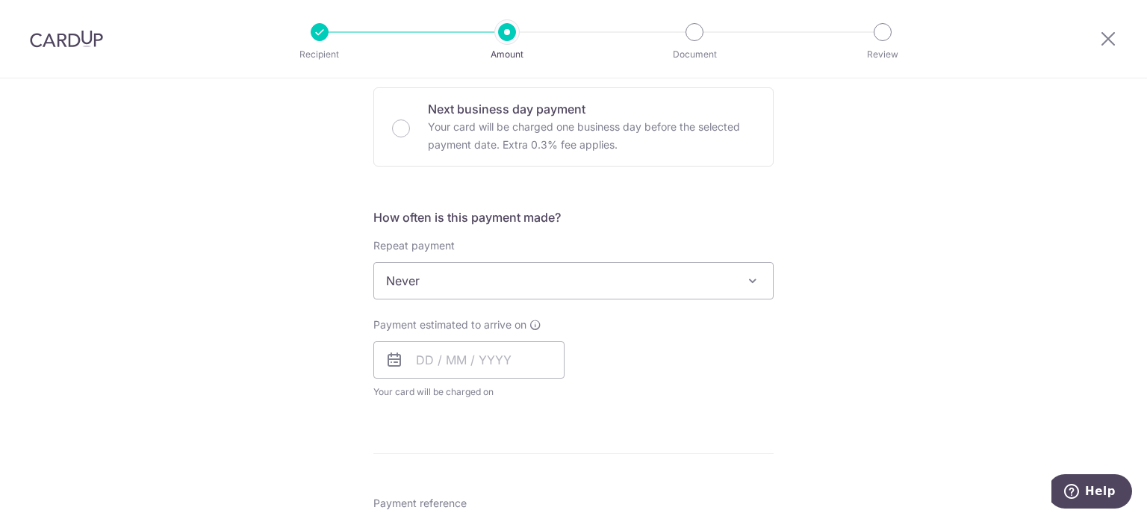
click at [689, 373] on div "Payment estimated to arrive on Your card will be charged on for the first payme…" at bounding box center [573, 358] width 418 height 82
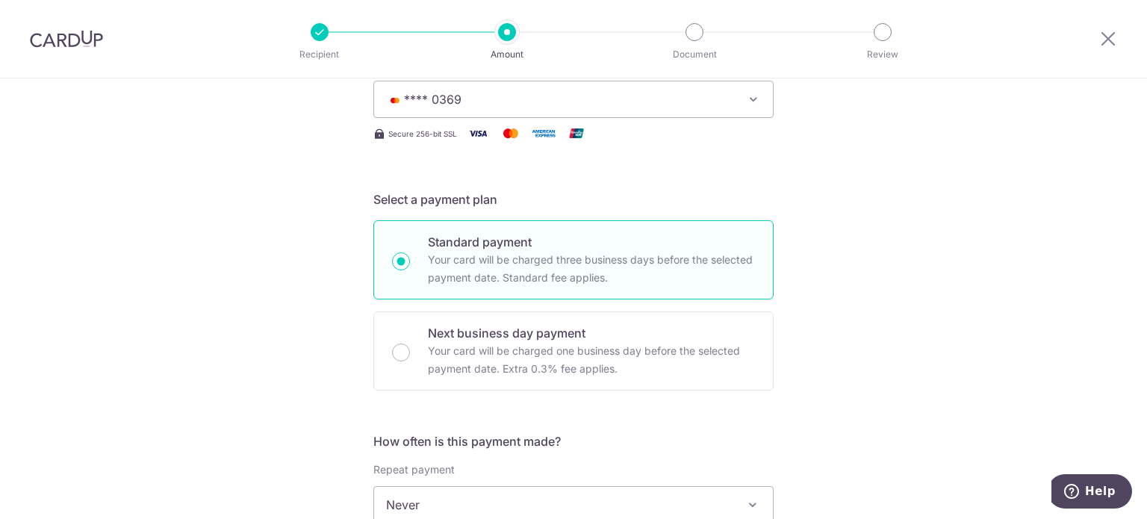
click at [405, 264] on input "Standard payment Your card will be charged three business days before the selec…" at bounding box center [401, 261] width 18 height 18
radio input "true"
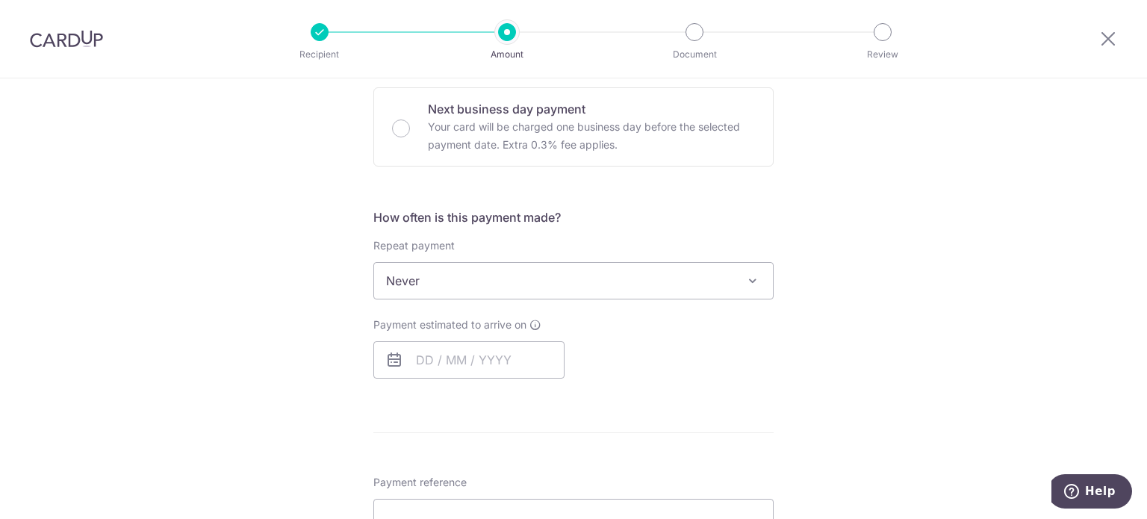
click at [611, 273] on span "Never" at bounding box center [573, 281] width 399 height 36
click at [724, 349] on div "Payment estimated to arrive on Your card will be charged on for the first payme…" at bounding box center [573, 347] width 418 height 61
click at [507, 366] on input "text" at bounding box center [468, 359] width 191 height 37
click at [877, 370] on div "Tell us more about your payment Enter payment amount SGD 1,370.36 1370.36 Selec…" at bounding box center [573, 295] width 1147 height 1330
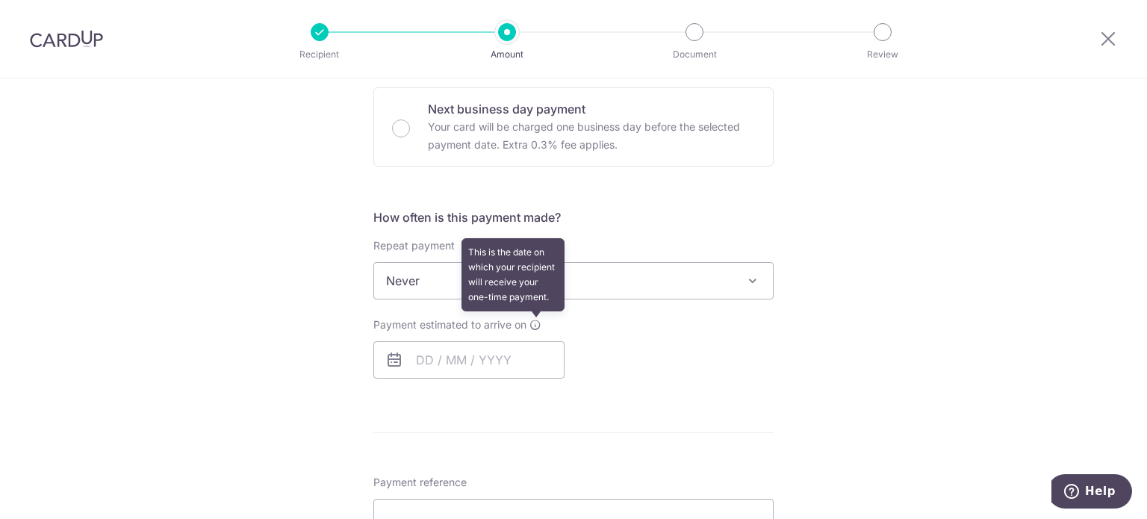
click at [532, 325] on icon at bounding box center [535, 325] width 12 height 12
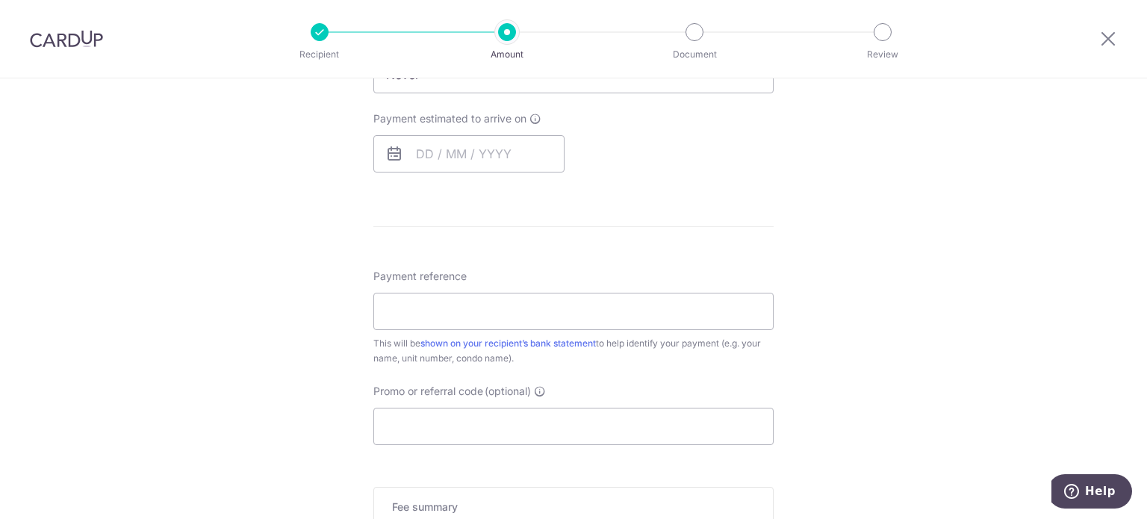
scroll to position [672, 0]
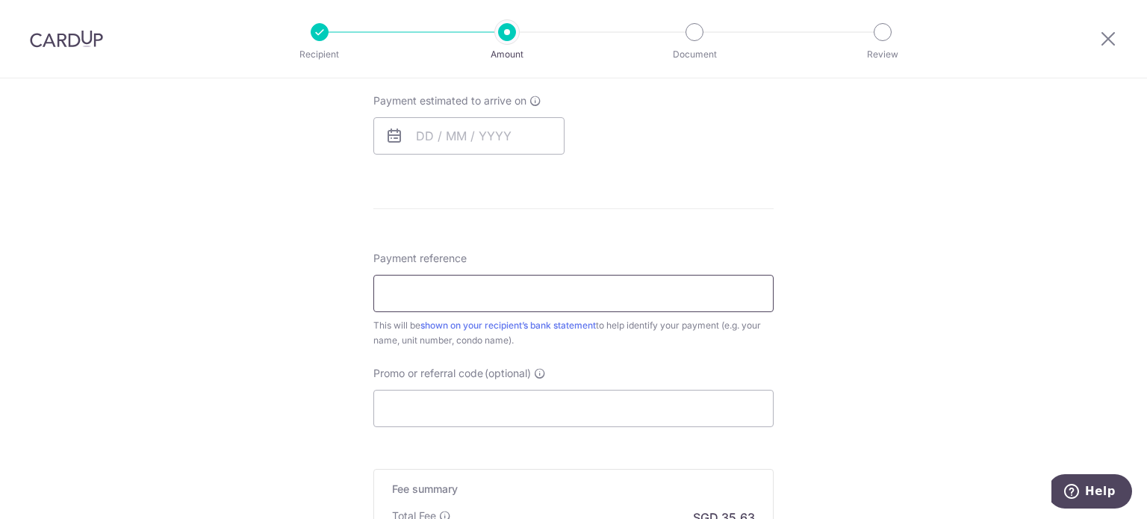
click at [418, 298] on input "Payment reference" at bounding box center [573, 293] width 400 height 37
click at [474, 293] on input "Muhammad Syaban Blk 13 #04-29" at bounding box center [573, 293] width 400 height 37
type input "[PERSON_NAME] Blk 13 #04-29"
click at [497, 405] on input "Promo or referral code (optional)" at bounding box center [573, 408] width 400 height 37
paste input "**SKC8937z##"
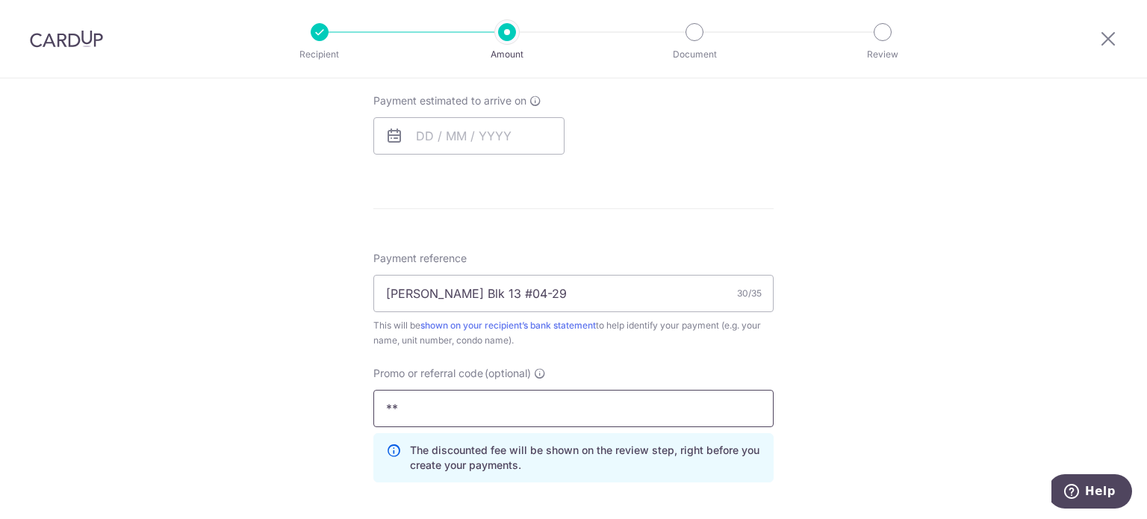
type input "*"
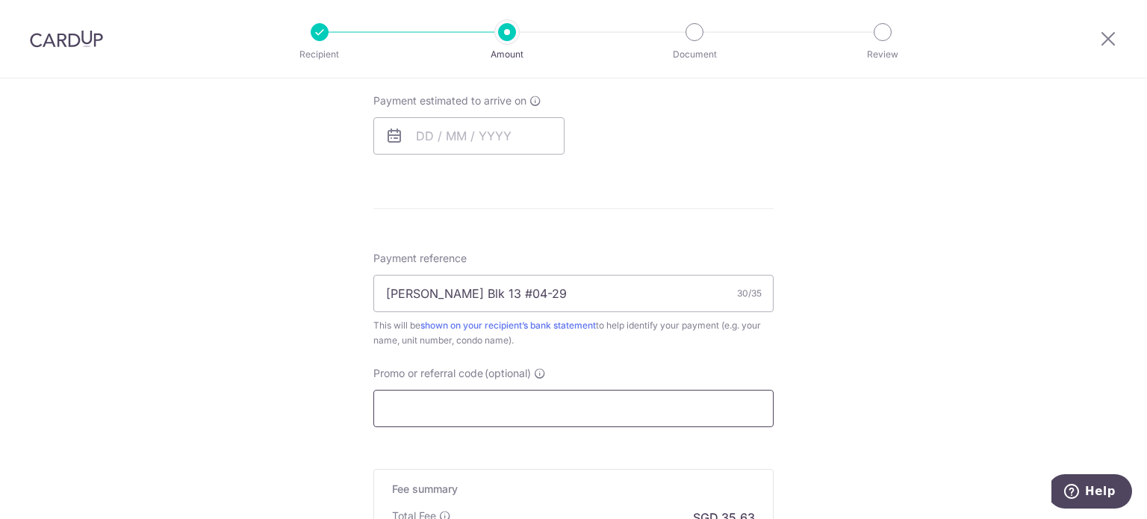
click at [416, 414] on input "Promo or referral code (optional)" at bounding box center [573, 408] width 400 height 37
paste input "OFF225"
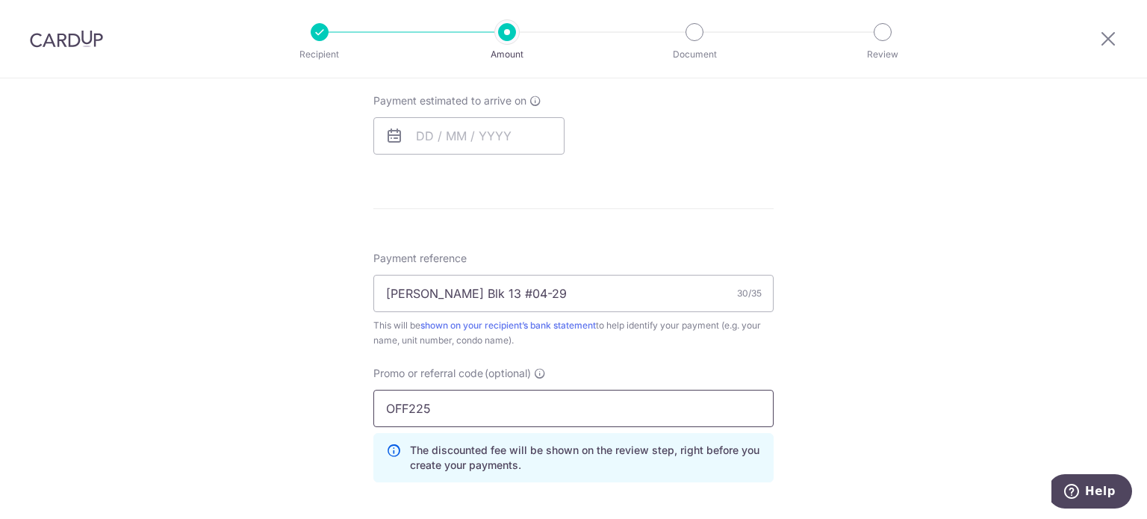
type input "OFF225"
click at [865, 366] on div "Tell us more about your payment Enter payment amount SGD 1,370.36 1370.36 Selec…" at bounding box center [573, 104] width 1147 height 1397
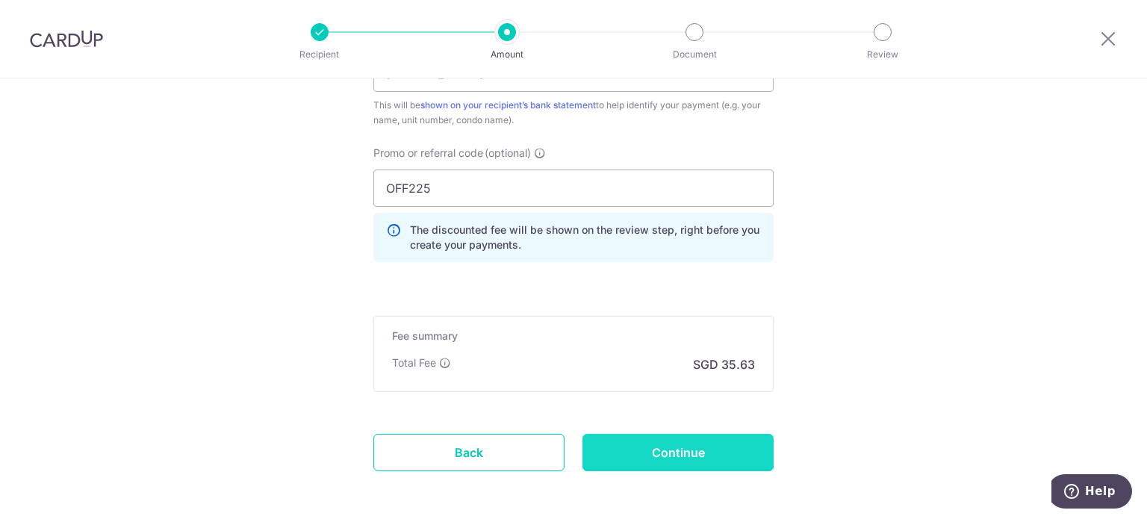
scroll to position [896, 0]
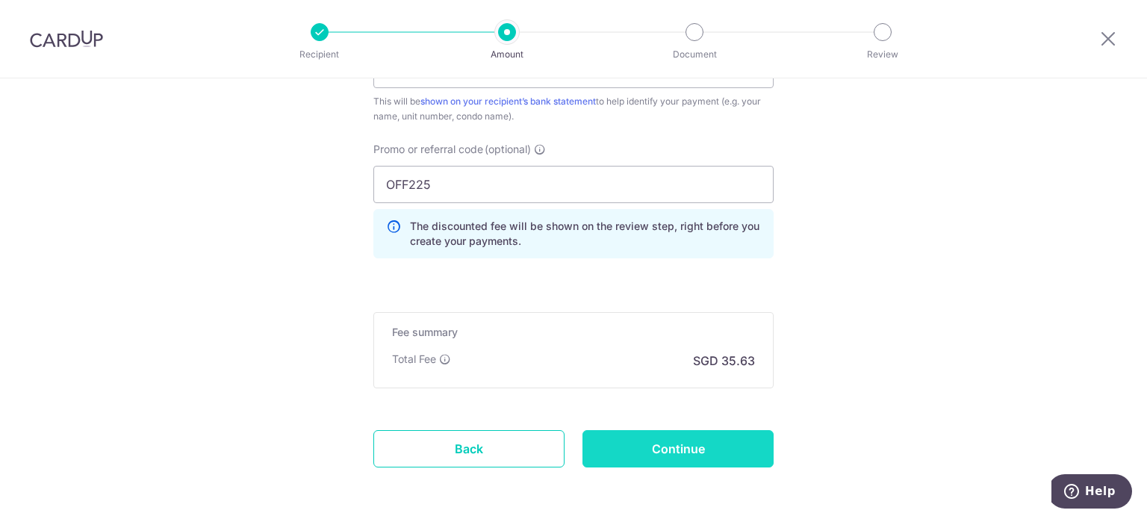
click at [677, 442] on input "Continue" at bounding box center [677, 448] width 191 height 37
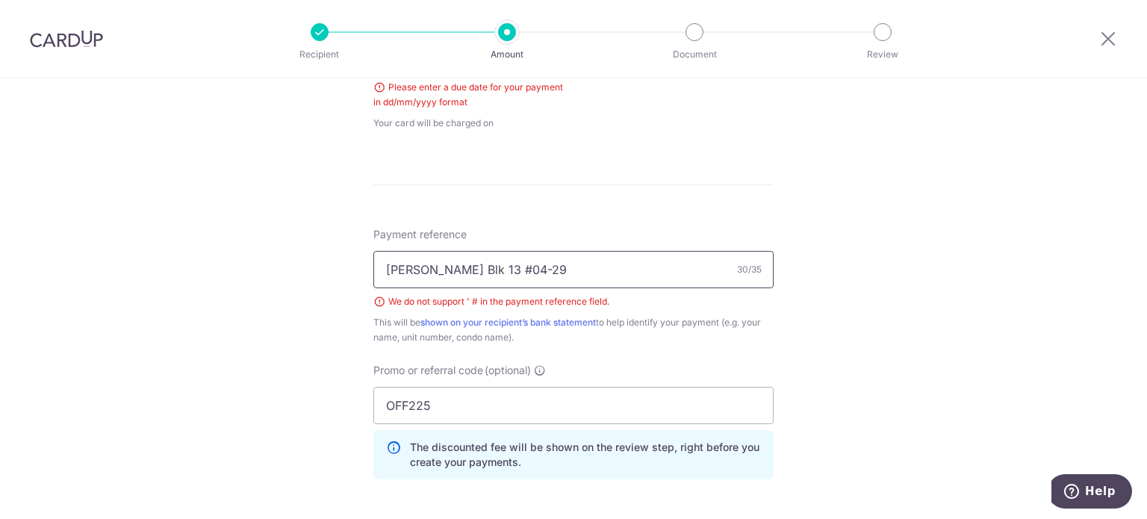
click at [544, 269] on input "[PERSON_NAME] Blk 13 #04-29" at bounding box center [573, 269] width 400 height 37
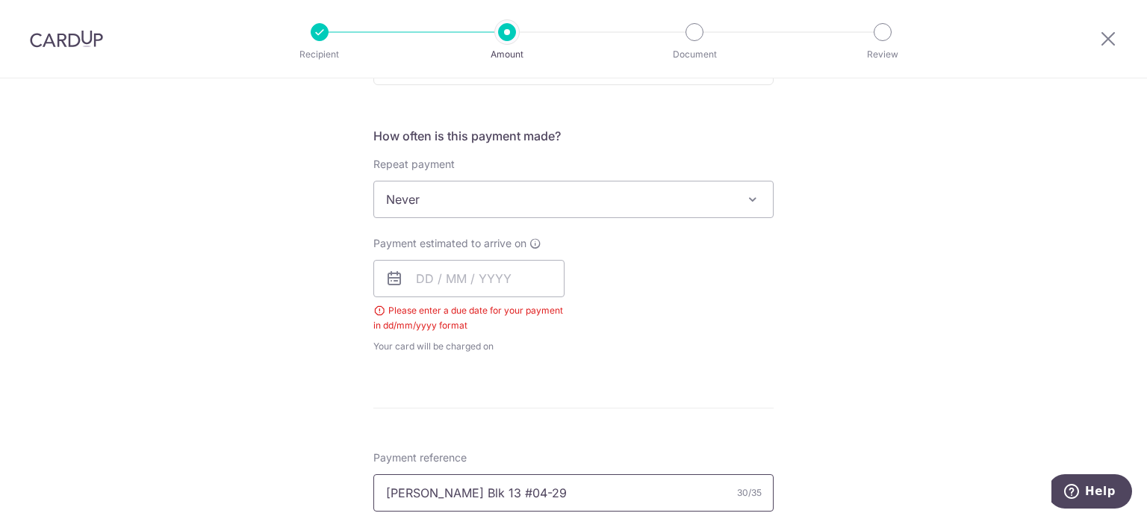
scroll to position [529, 0]
click at [440, 282] on input "text" at bounding box center [468, 279] width 191 height 37
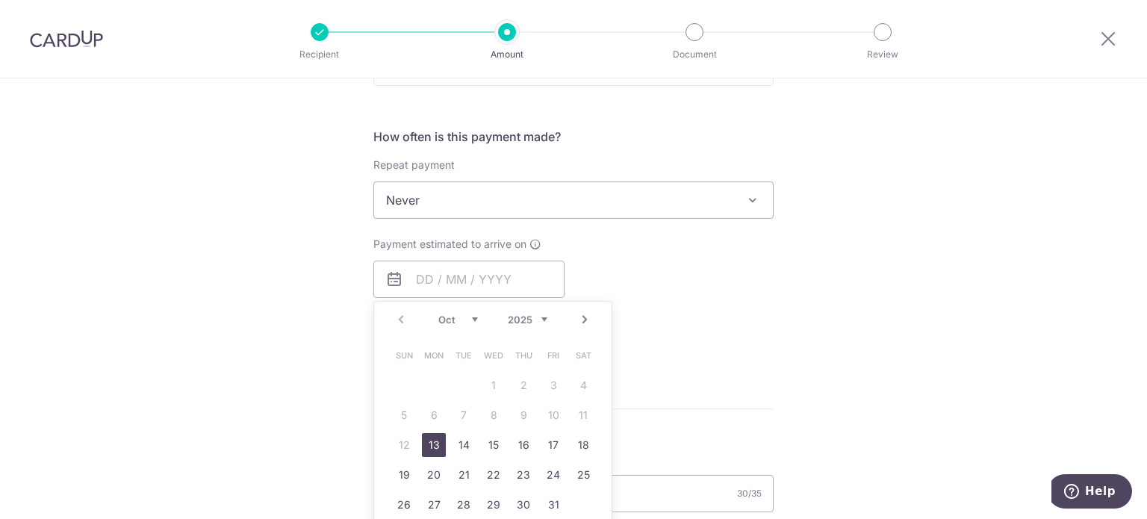
click at [431, 438] on link "13" at bounding box center [434, 445] width 24 height 24
type input "[DATE]"
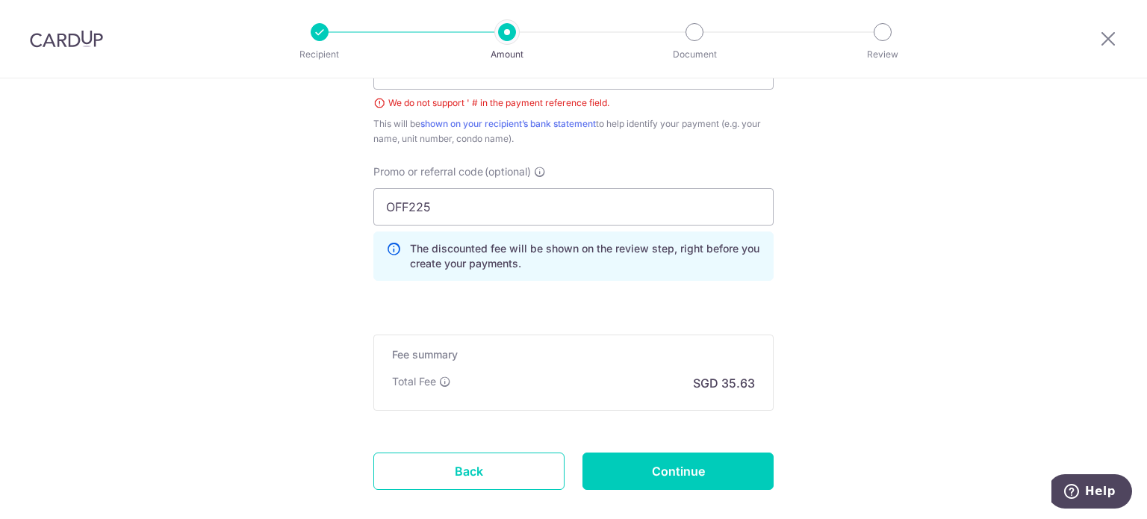
scroll to position [753, 0]
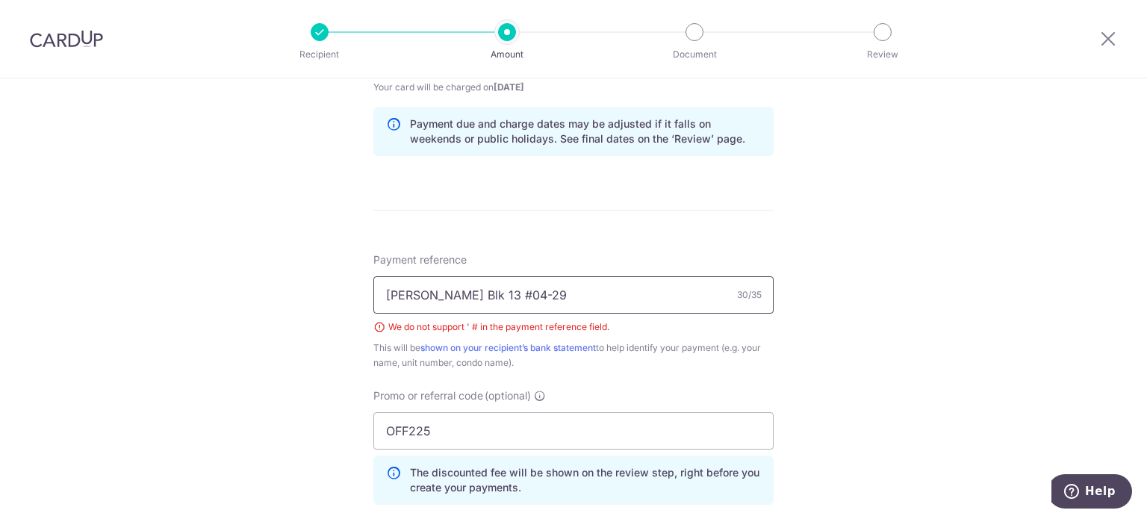
click at [544, 292] on input "[PERSON_NAME] Blk 13 #04-29" at bounding box center [573, 294] width 400 height 37
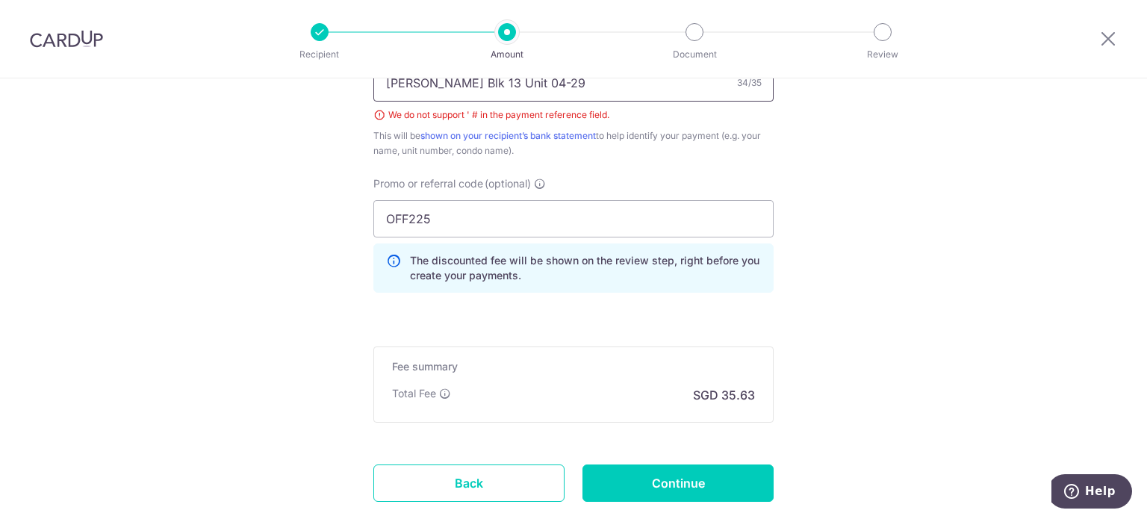
scroll to position [977, 0]
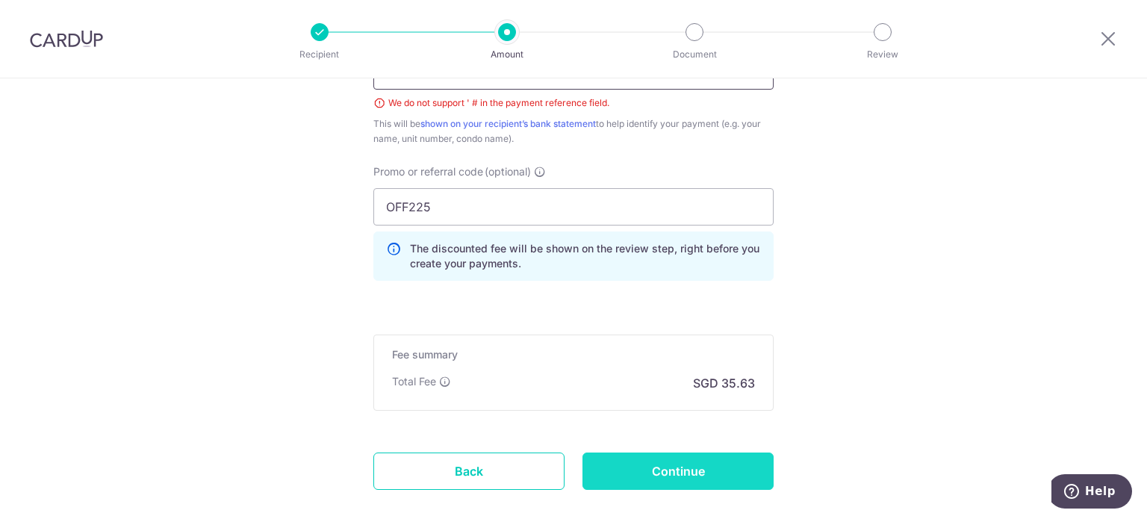
type input "[PERSON_NAME] Blk 13 Unit 04-29"
click at [686, 466] on input "Continue" at bounding box center [677, 471] width 191 height 37
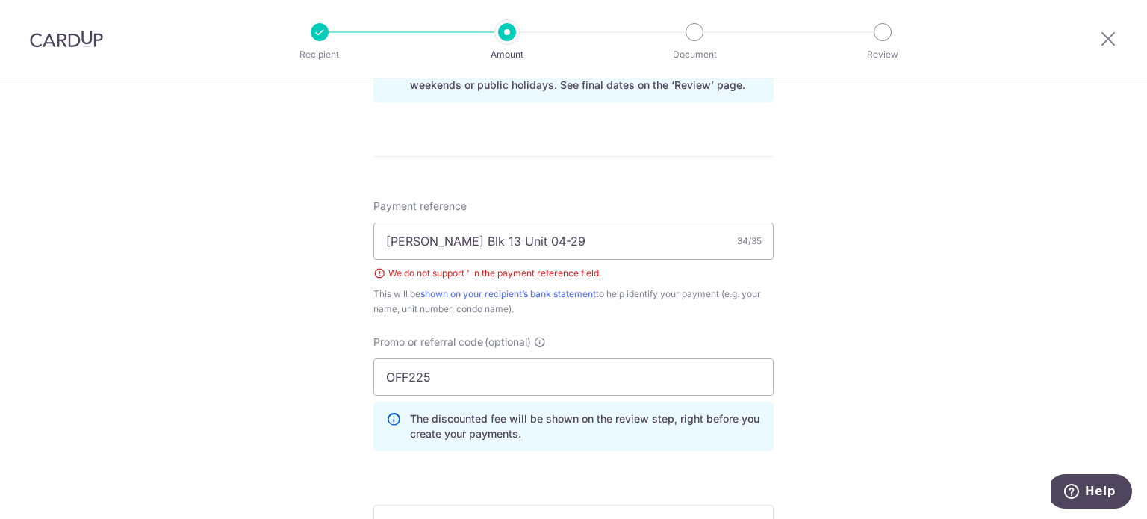
scroll to position [609, 0]
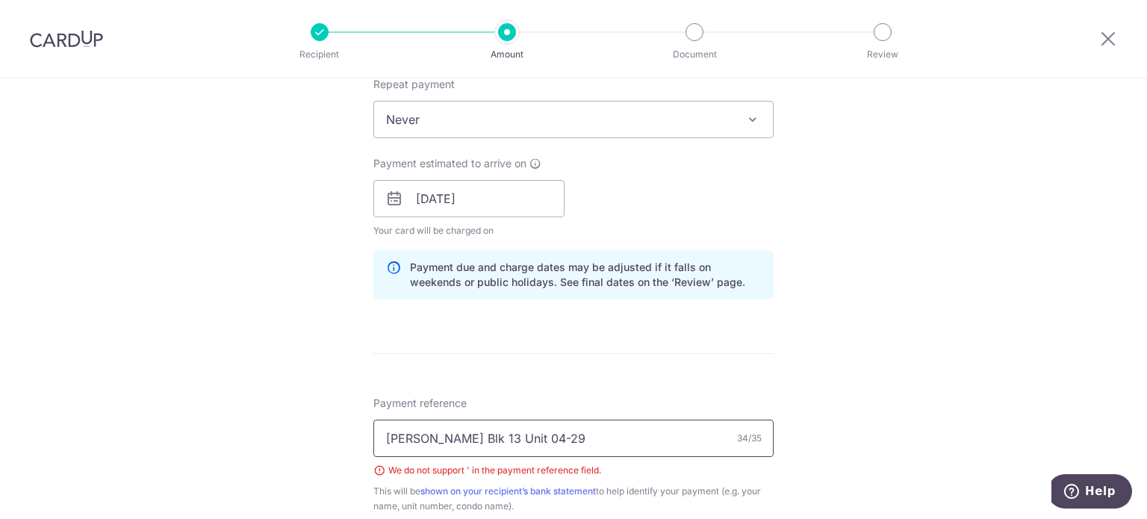
click at [476, 435] on input "Muhammad Sya'ban Blk 13 Unit 04-29" at bounding box center [573, 438] width 400 height 37
type input "Muhammad Syaban Blk 13 Unit 04-29"
click at [284, 391] on div "Tell us more about your payment Enter payment amount SGD 1,370.36 1370.36 Selec…" at bounding box center [573, 219] width 1147 height 1500
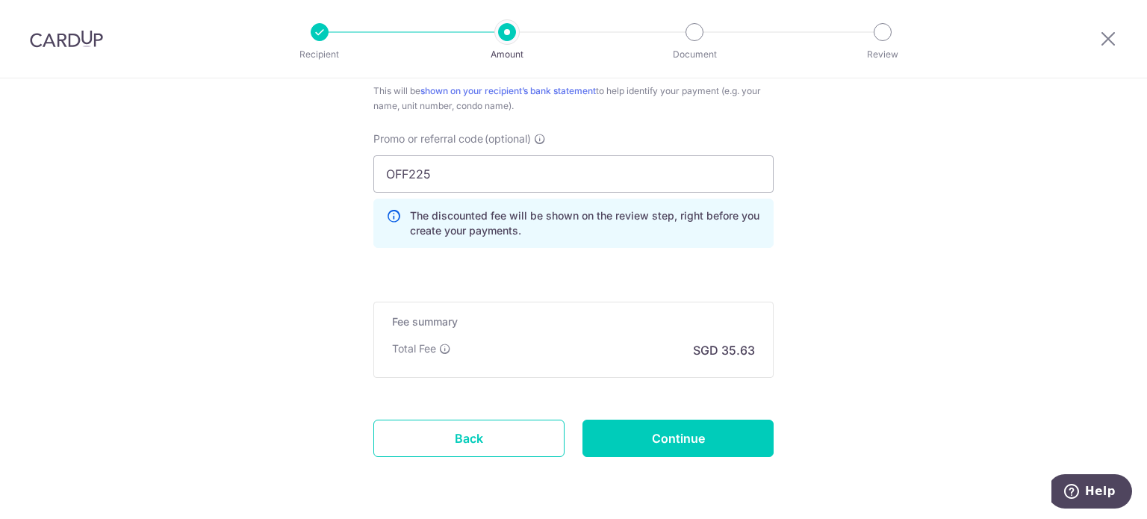
scroll to position [1057, 0]
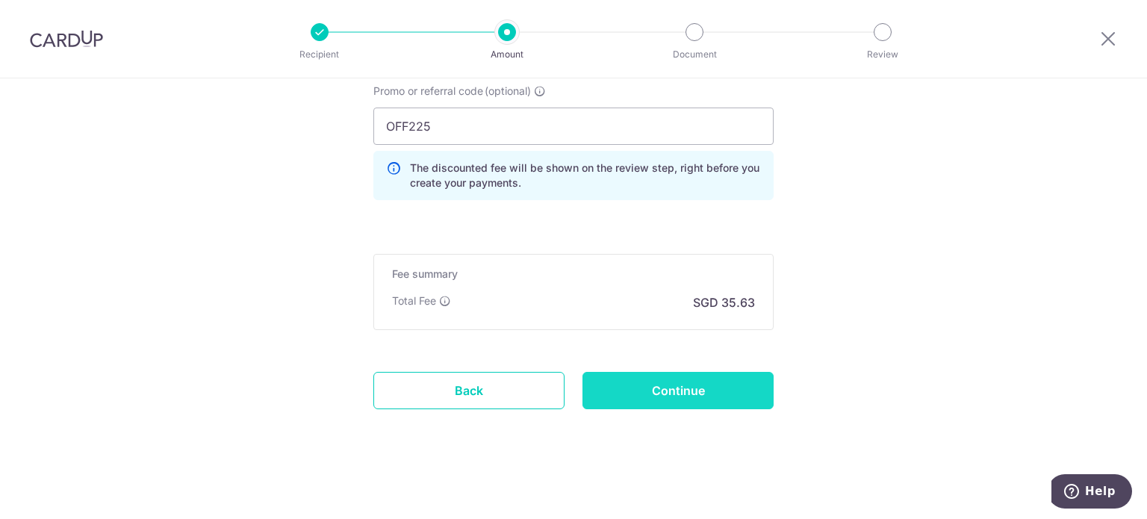
click at [692, 399] on input "Continue" at bounding box center [677, 390] width 191 height 37
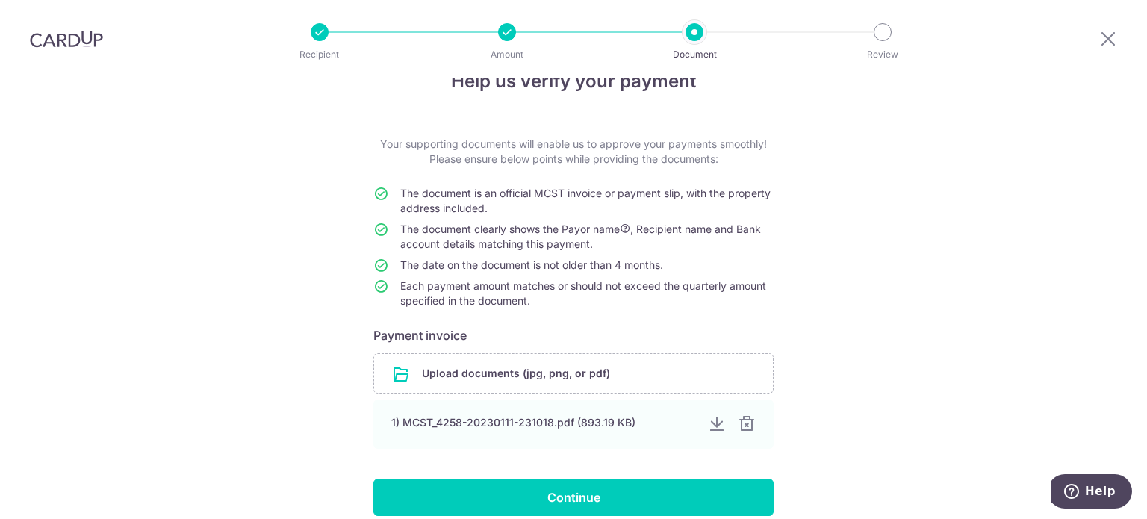
scroll to position [128, 0]
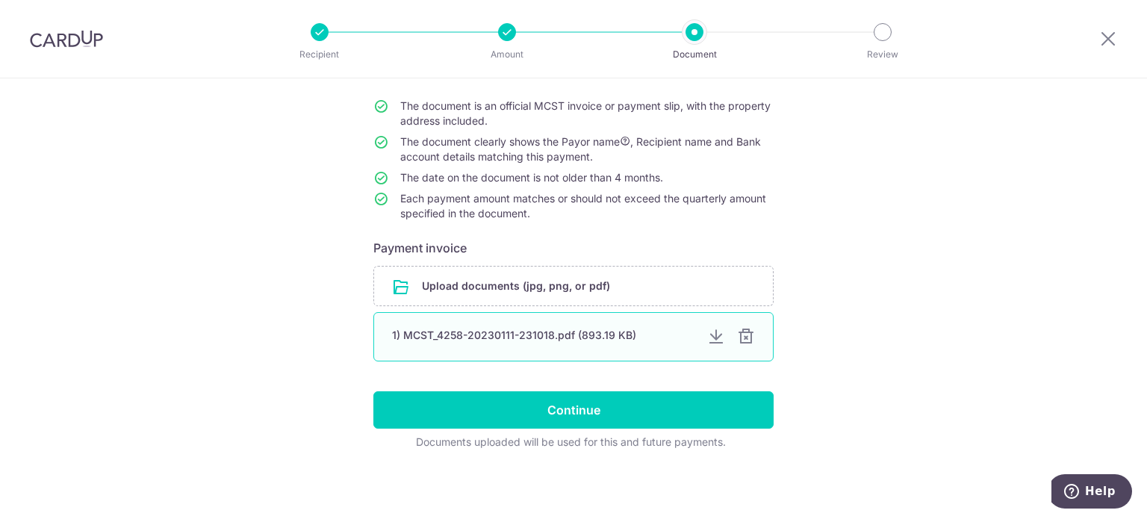
click at [746, 337] on div at bounding box center [746, 337] width 18 height 18
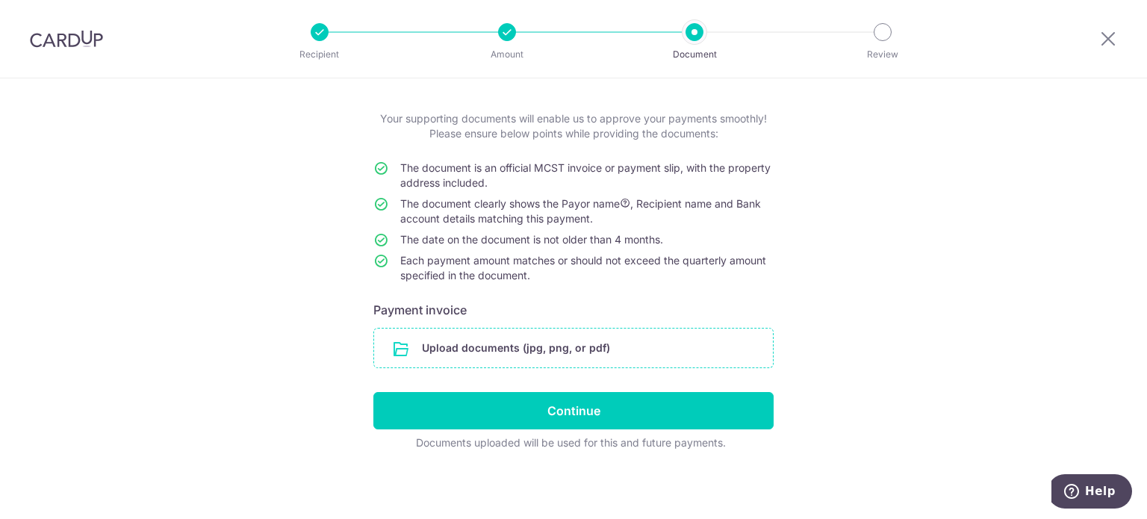
click at [488, 354] on input "file" at bounding box center [573, 348] width 399 height 39
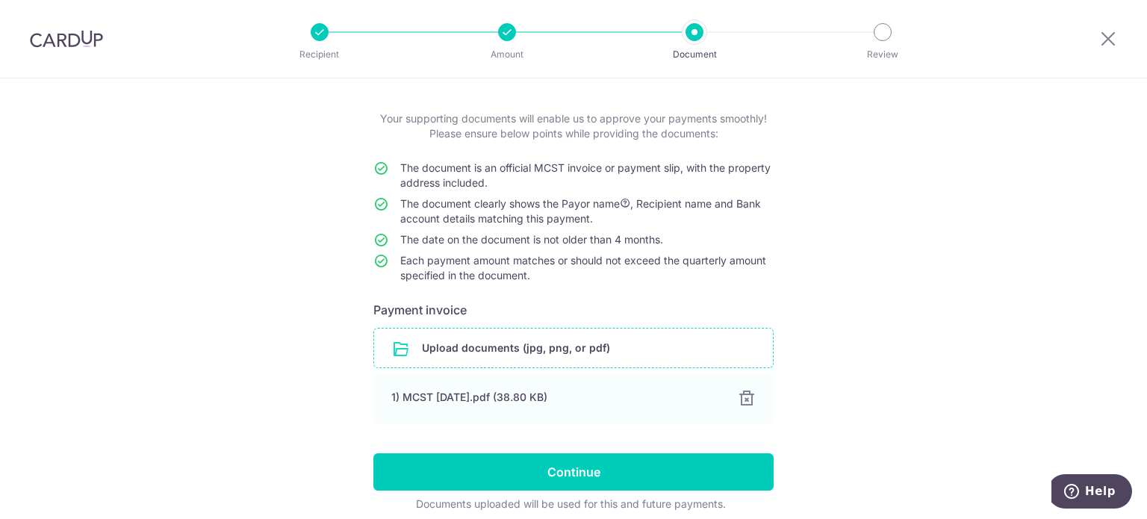
scroll to position [128, 0]
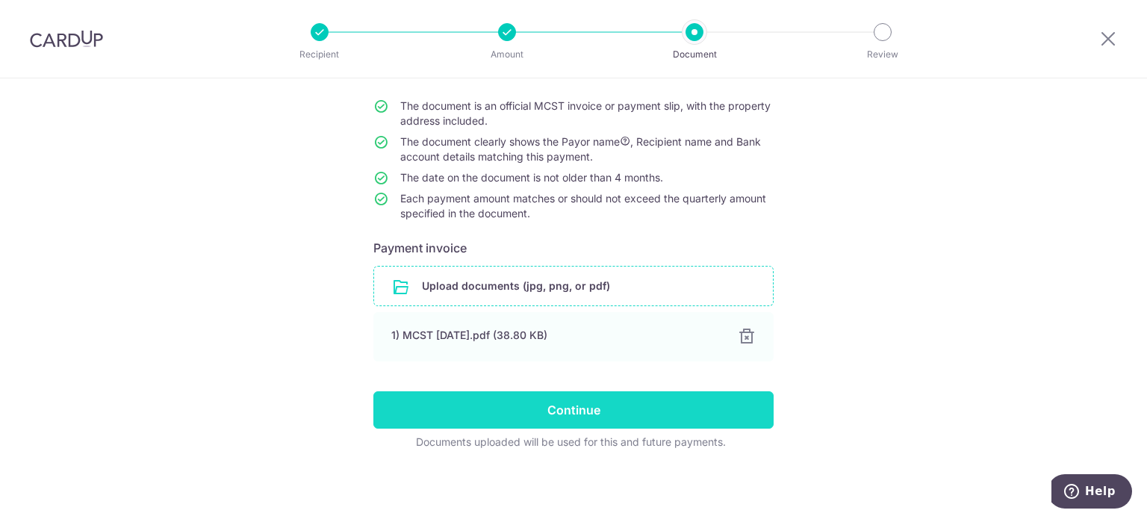
click at [535, 406] on input "Continue" at bounding box center [573, 409] width 400 height 37
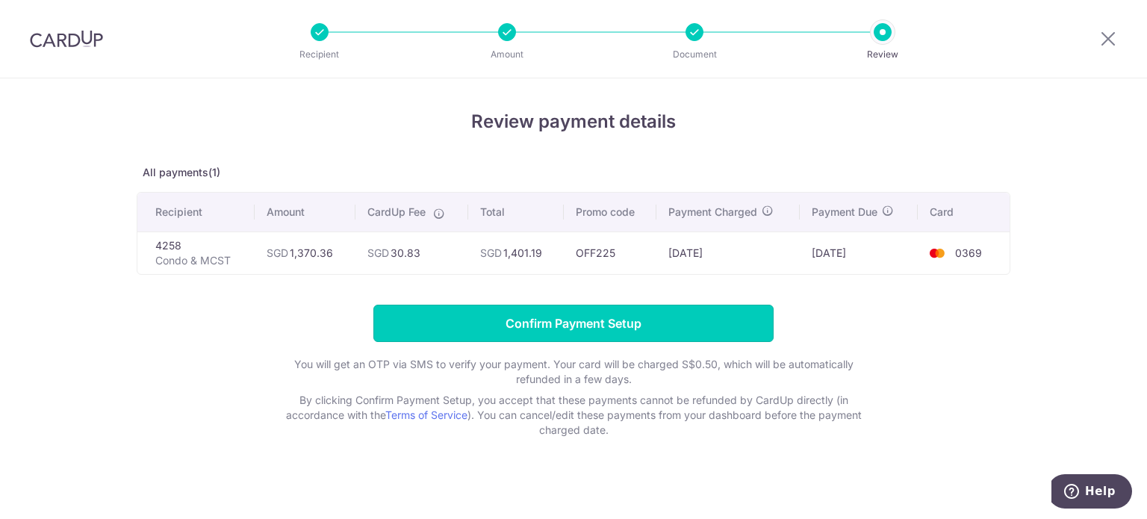
drag, startPoint x: 565, startPoint y: 317, endPoint x: 735, endPoint y: 465, distance: 224.9
click at [733, 465] on div "Review payment details All payments(1) Recipient Amount CardUp Fee Total Promo …" at bounding box center [573, 301] width 1147 height 447
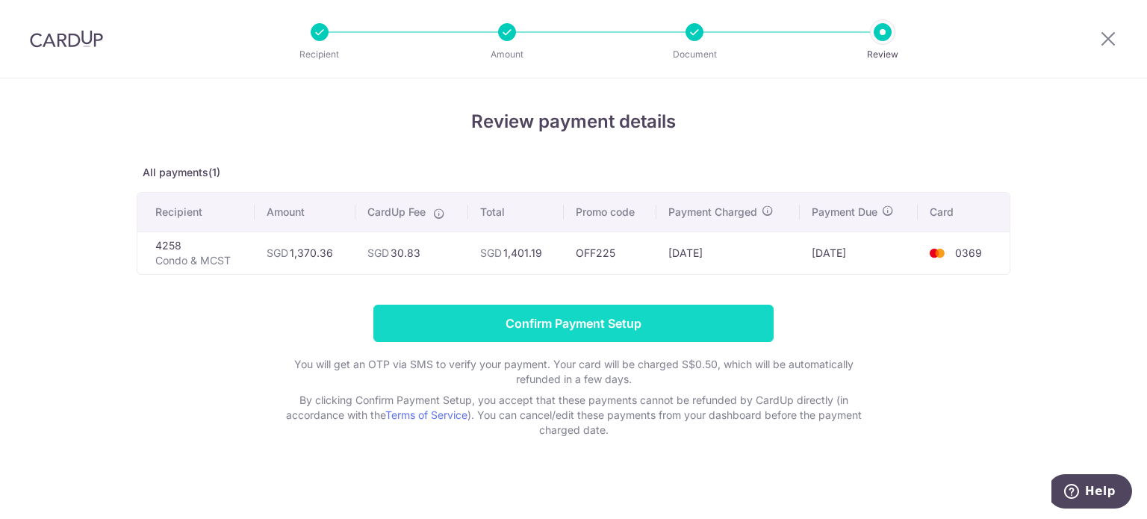
click at [584, 317] on input "Confirm Payment Setup" at bounding box center [573, 323] width 400 height 37
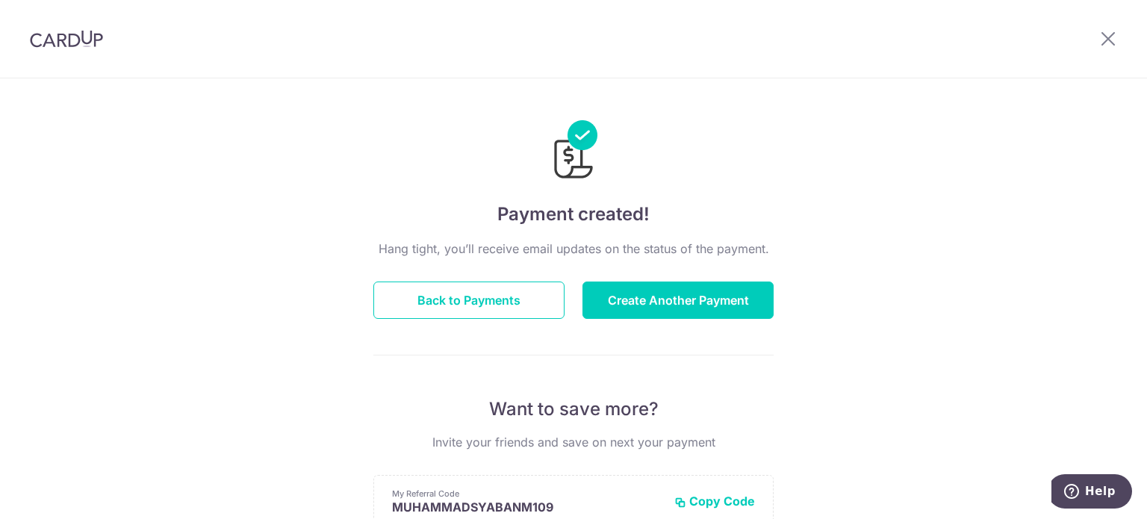
click at [574, 205] on h4 "Payment created!" at bounding box center [573, 214] width 400 height 27
click at [695, 252] on p "Hang tight, you’ll receive email updates on the status of the payment." at bounding box center [573, 249] width 400 height 18
